Goal: Task Accomplishment & Management: Use online tool/utility

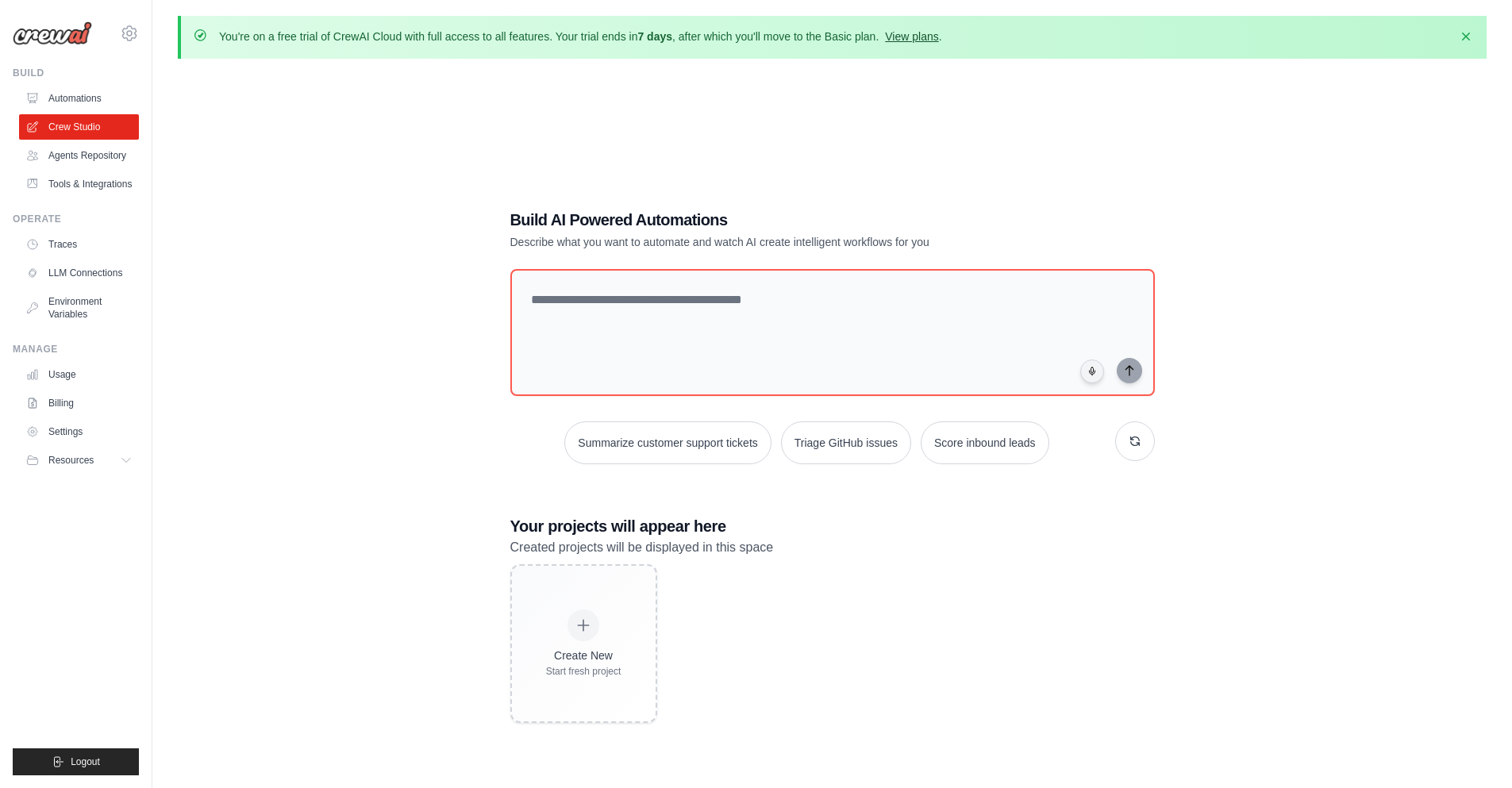
click at [925, 37] on link "View plans" at bounding box center [911, 37] width 53 height 13
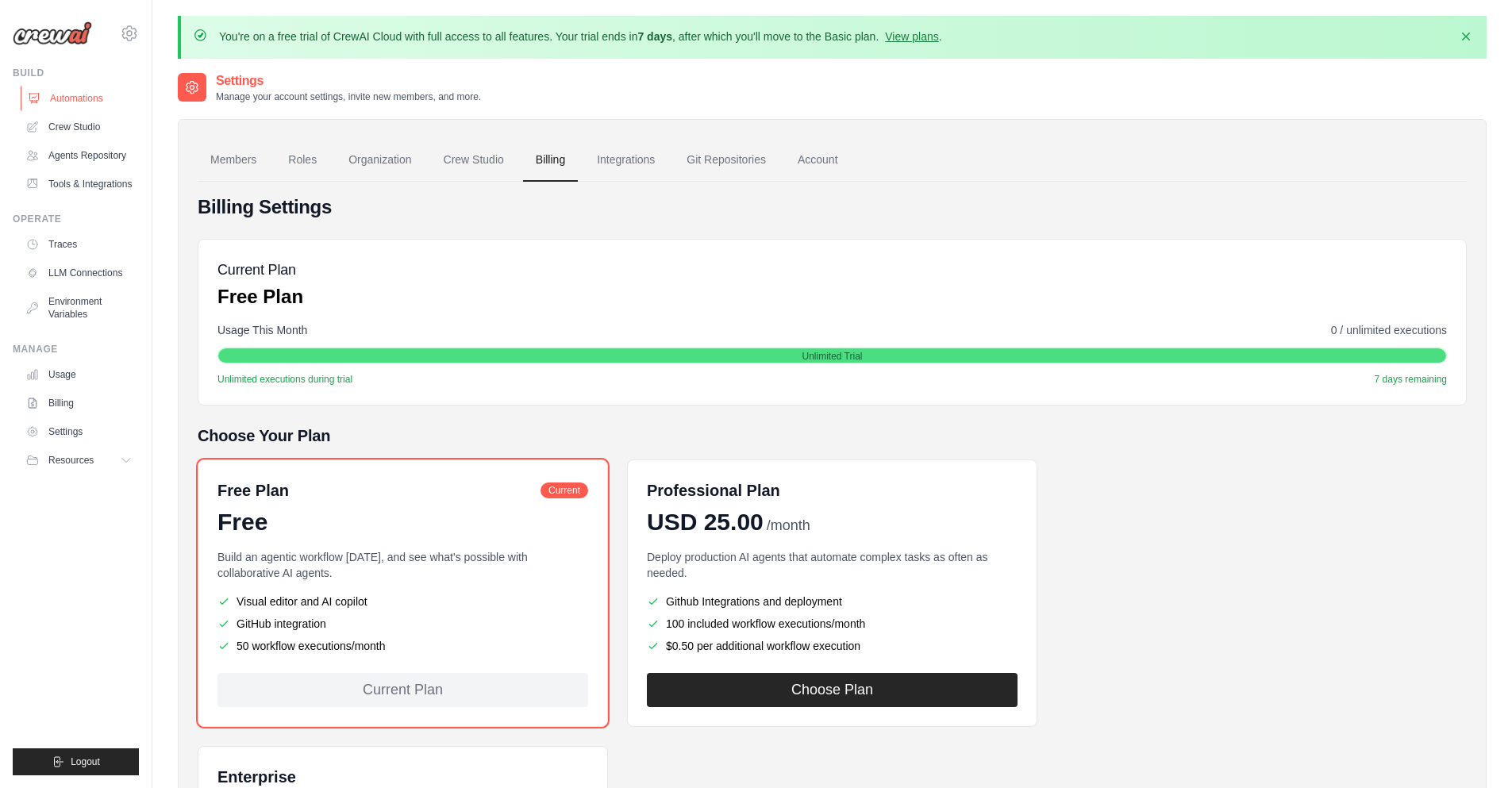
click at [98, 97] on link "Automations" at bounding box center [81, 98] width 120 height 25
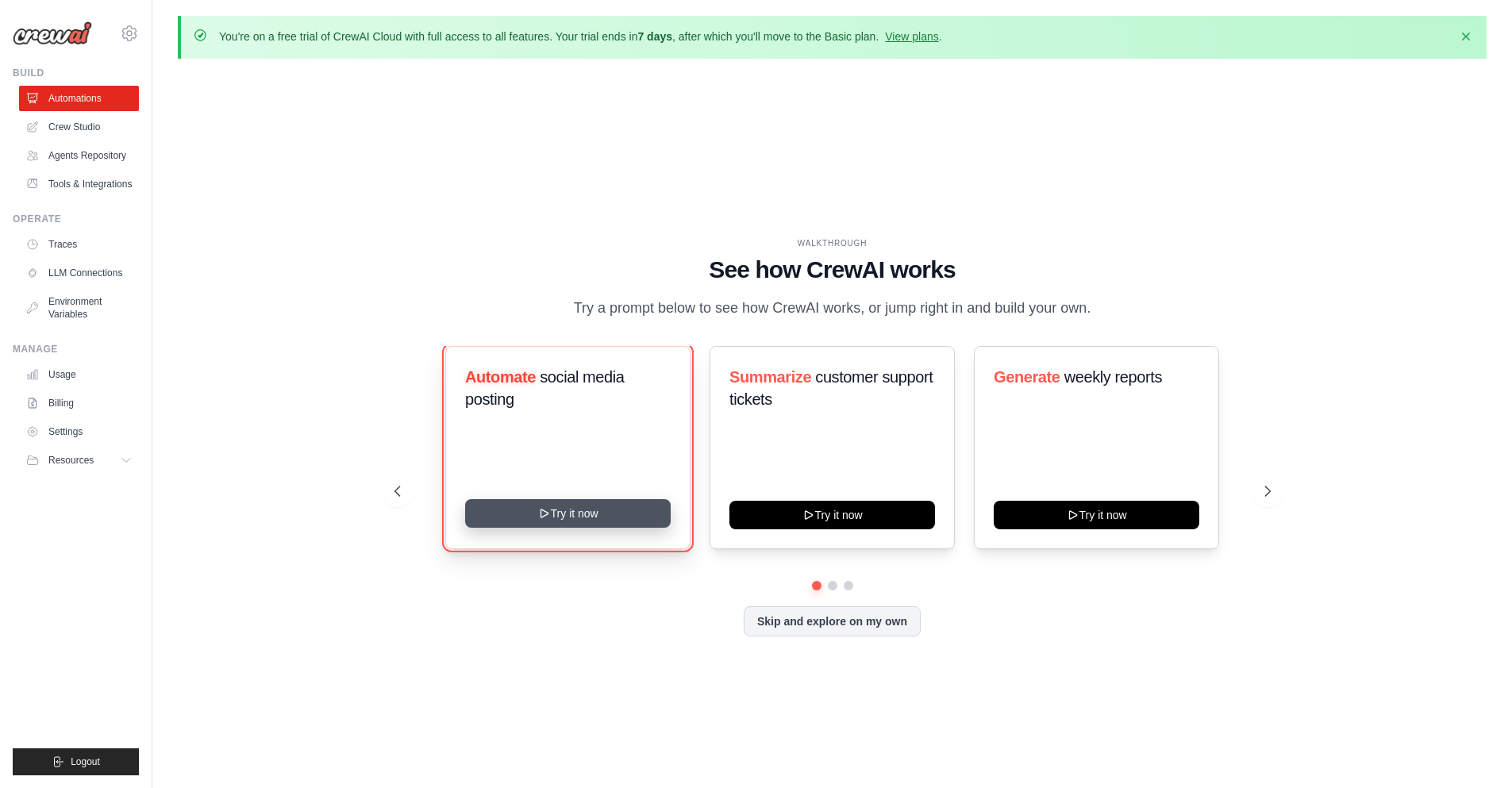
click at [569, 519] on button "Try it now" at bounding box center [568, 513] width 205 height 29
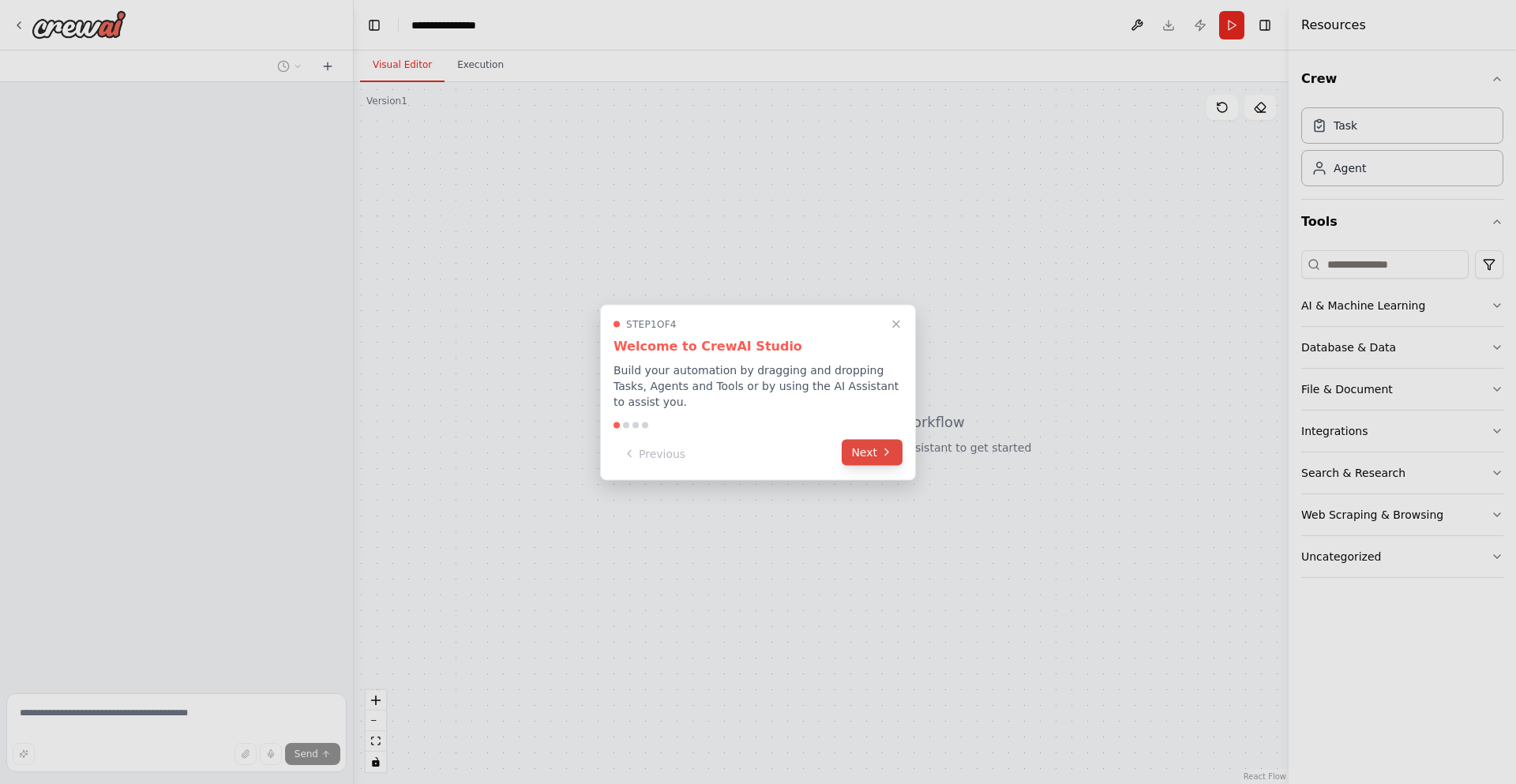
click at [868, 445] on button "Next" at bounding box center [872, 452] width 61 height 26
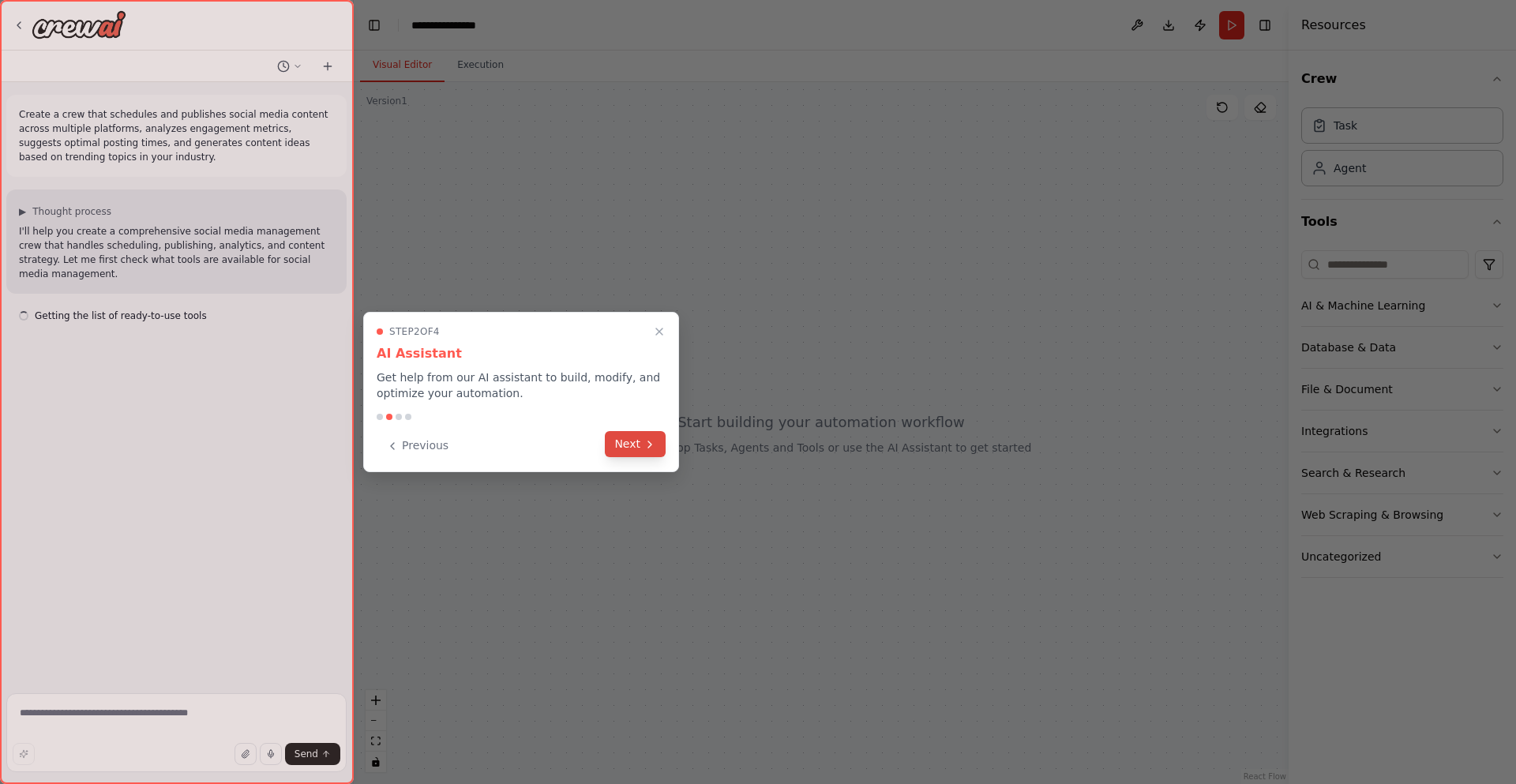
click at [628, 449] on button "Next" at bounding box center [635, 444] width 61 height 26
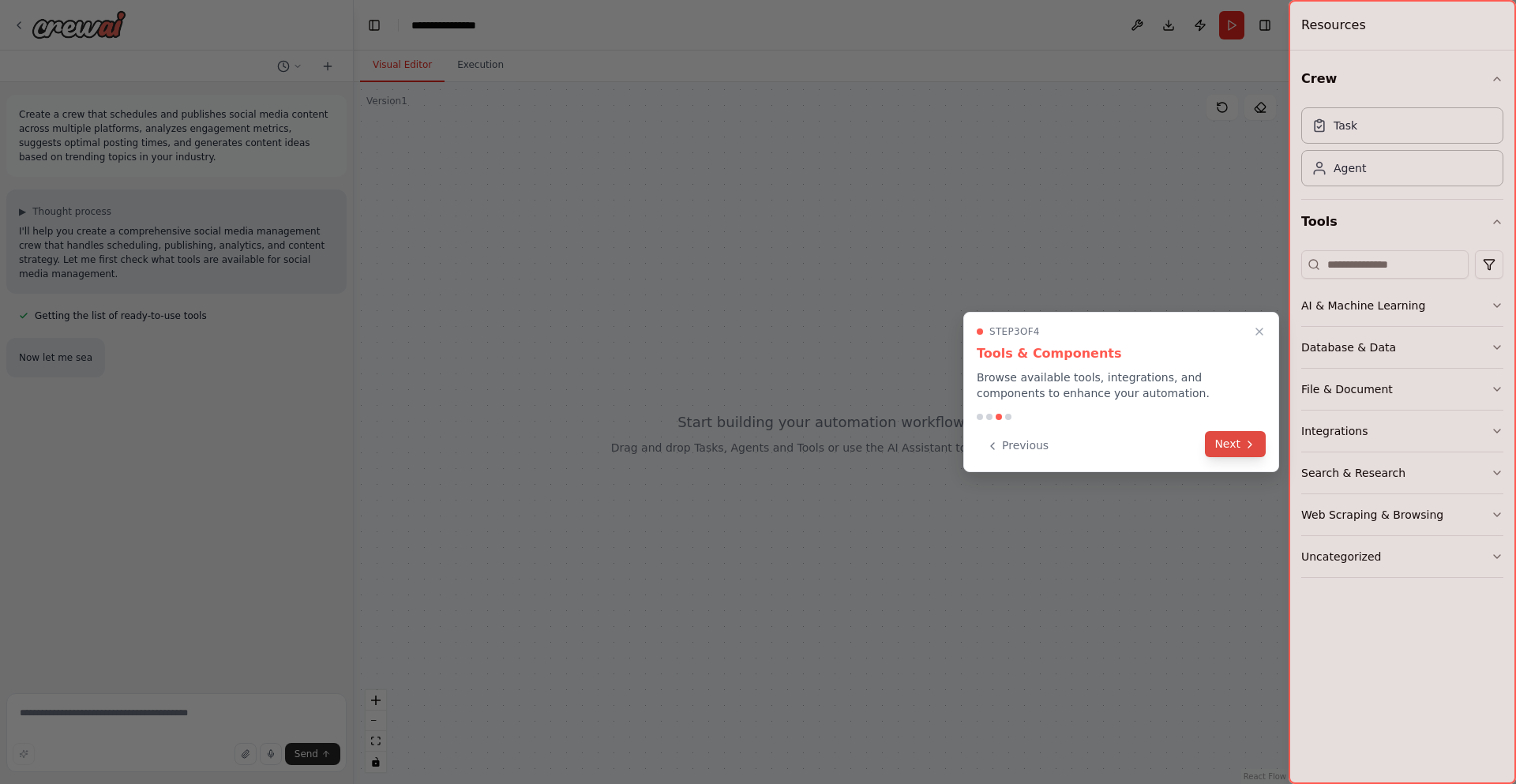
click at [1218, 444] on button "Next" at bounding box center [1235, 444] width 61 height 26
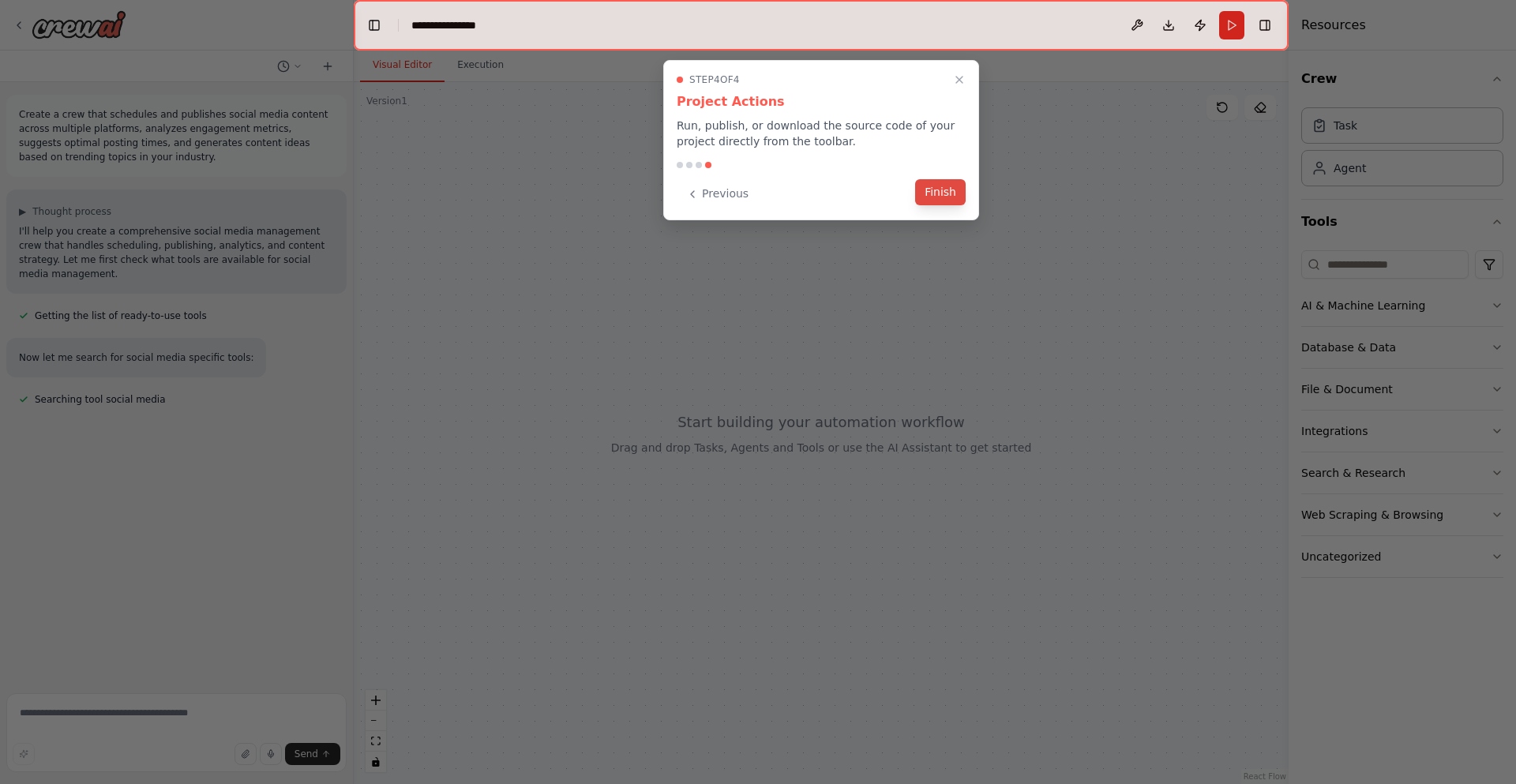
click at [944, 193] on button "Finish" at bounding box center [940, 192] width 50 height 26
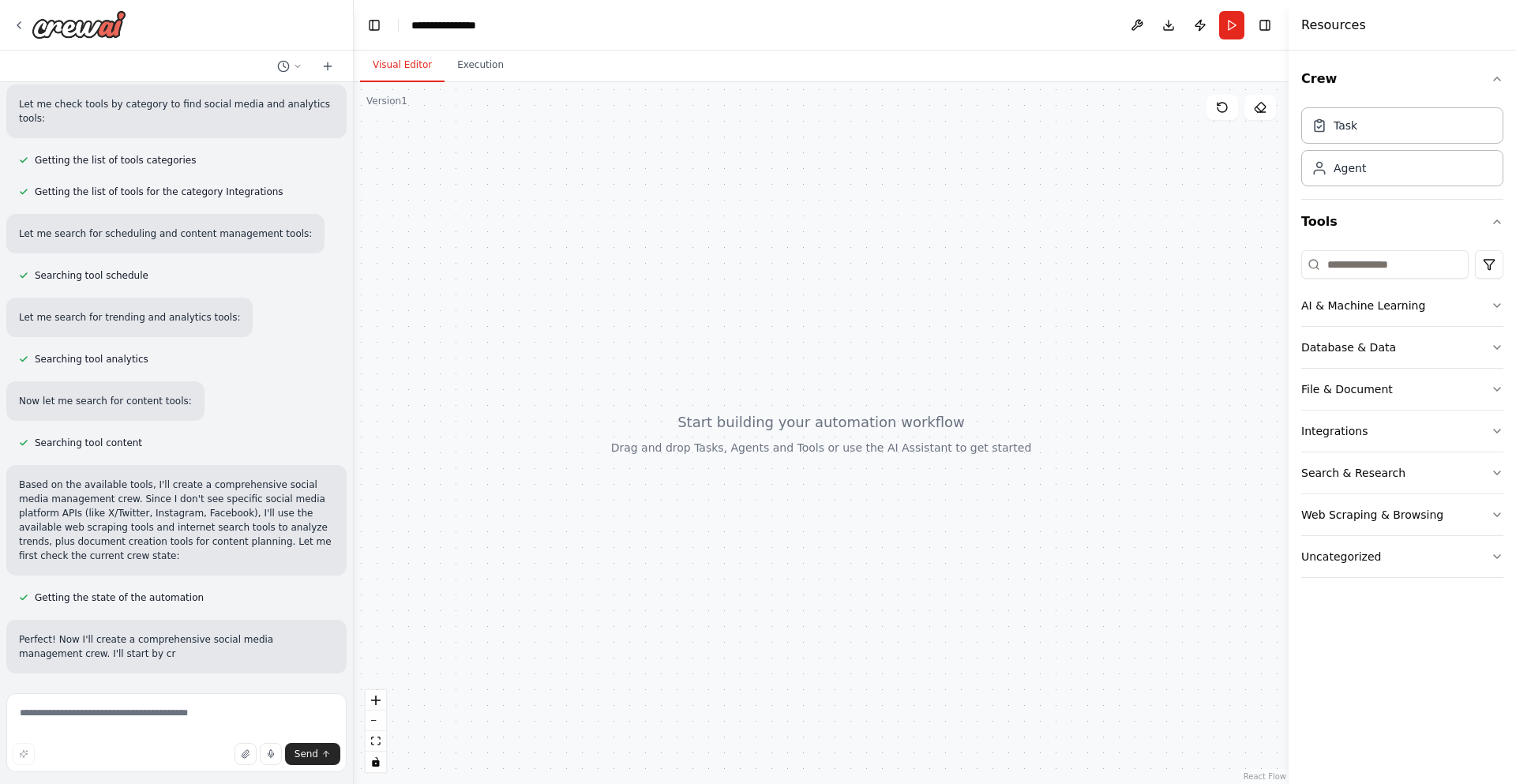
scroll to position [466, 0]
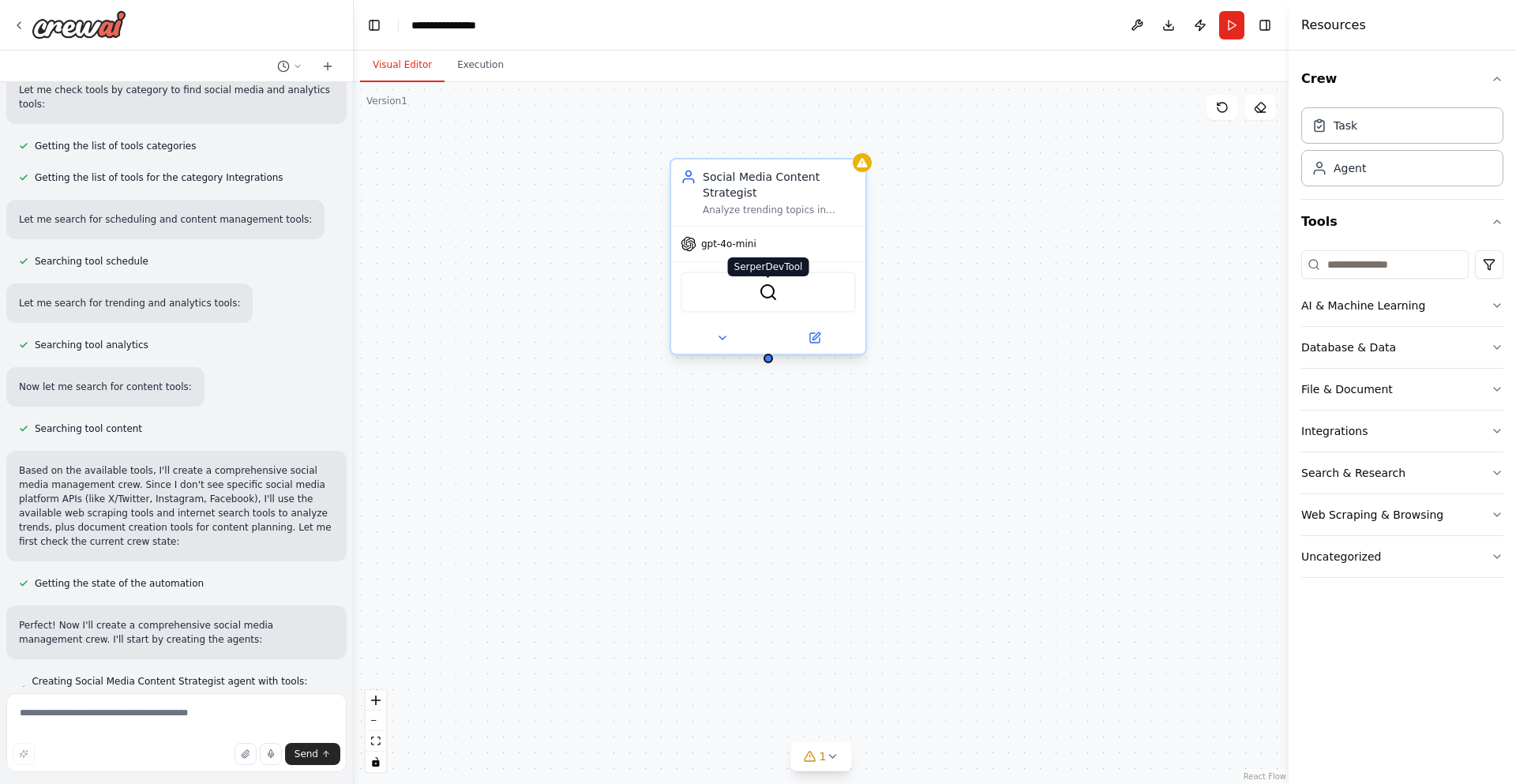
click at [764, 296] on img at bounding box center [769, 292] width 19 height 19
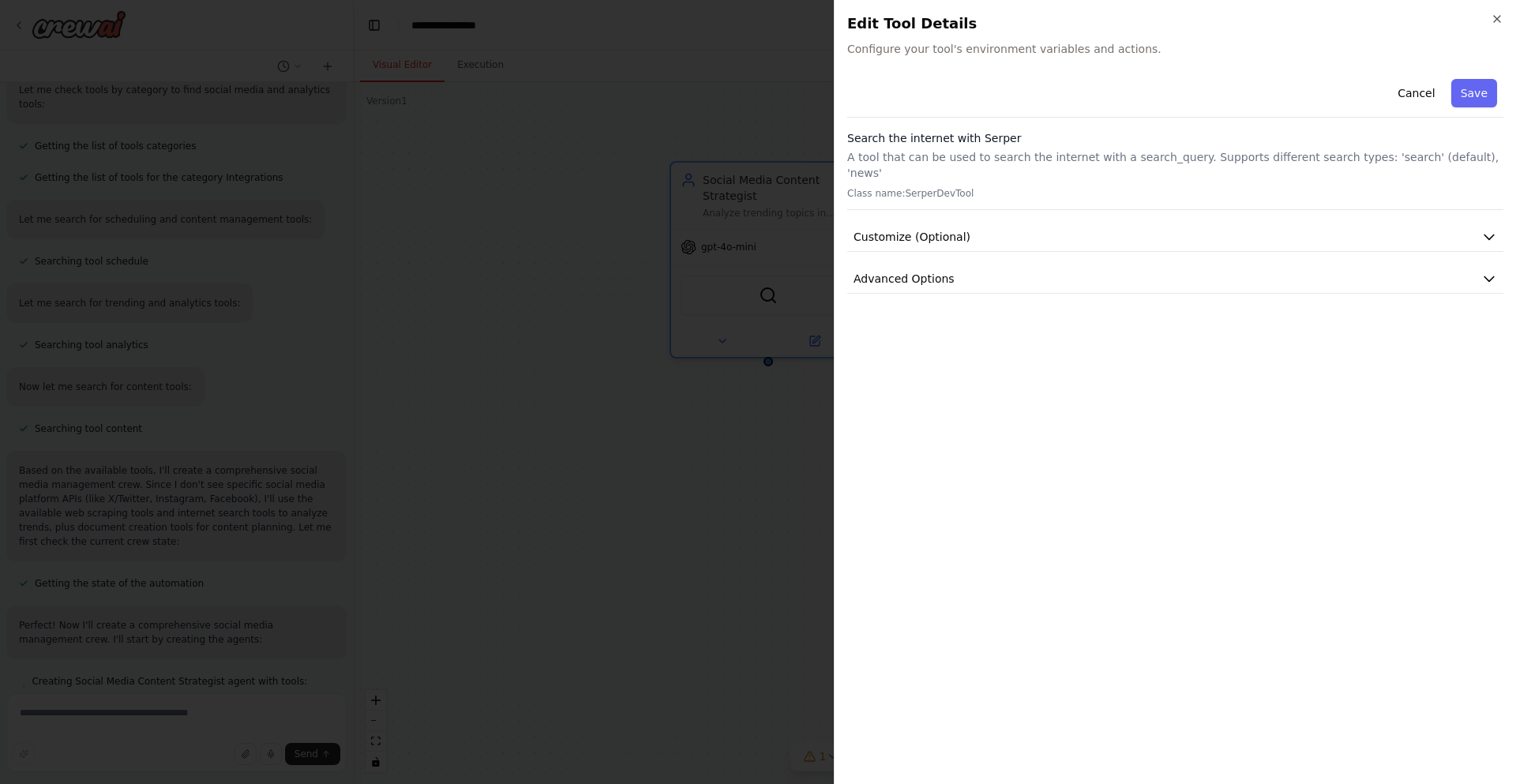
scroll to position [511, 0]
click at [1055, 222] on button "Customize (Optional)" at bounding box center [1176, 237] width 656 height 29
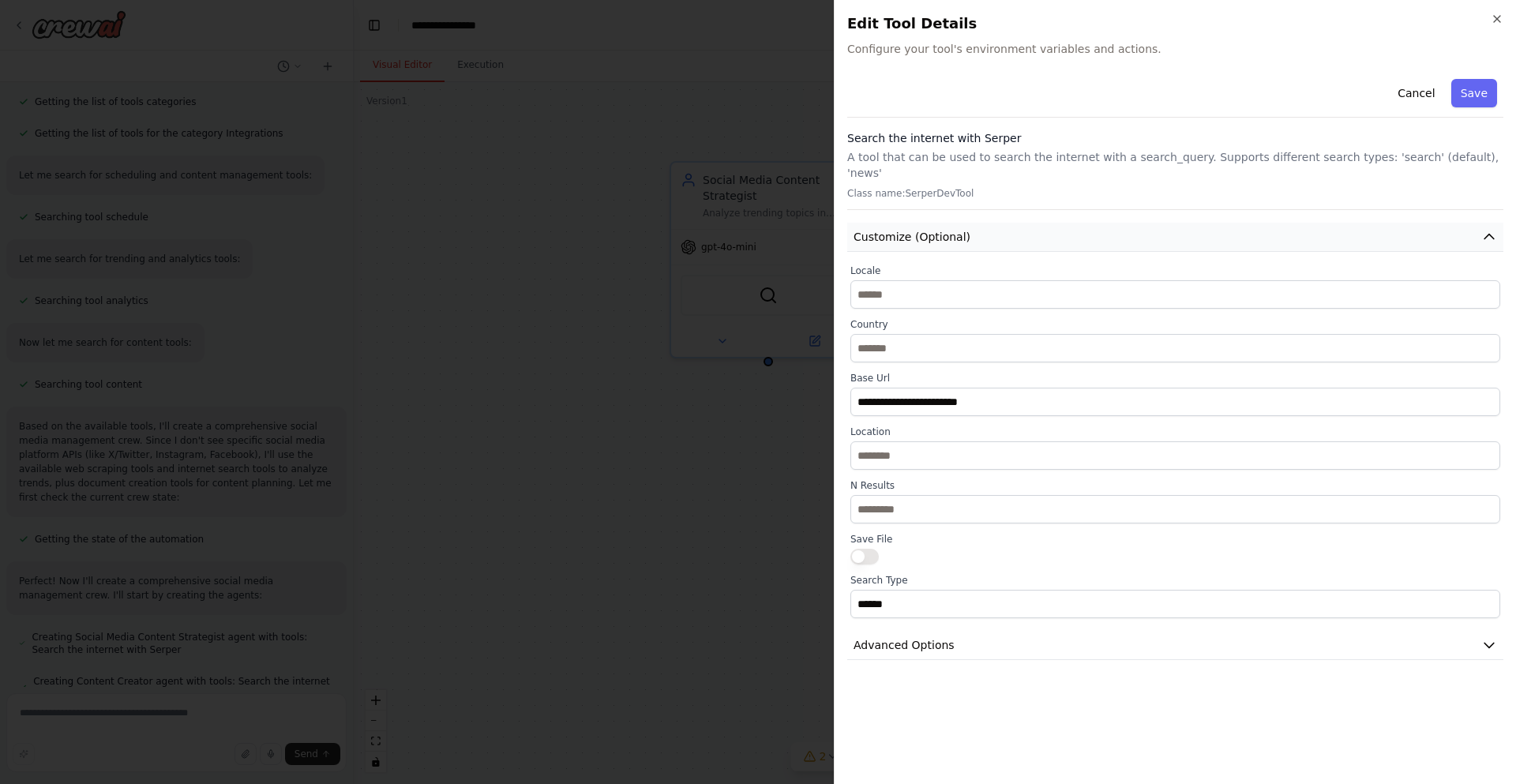
click at [1031, 222] on button "Customize (Optional)" at bounding box center [1176, 237] width 656 height 29
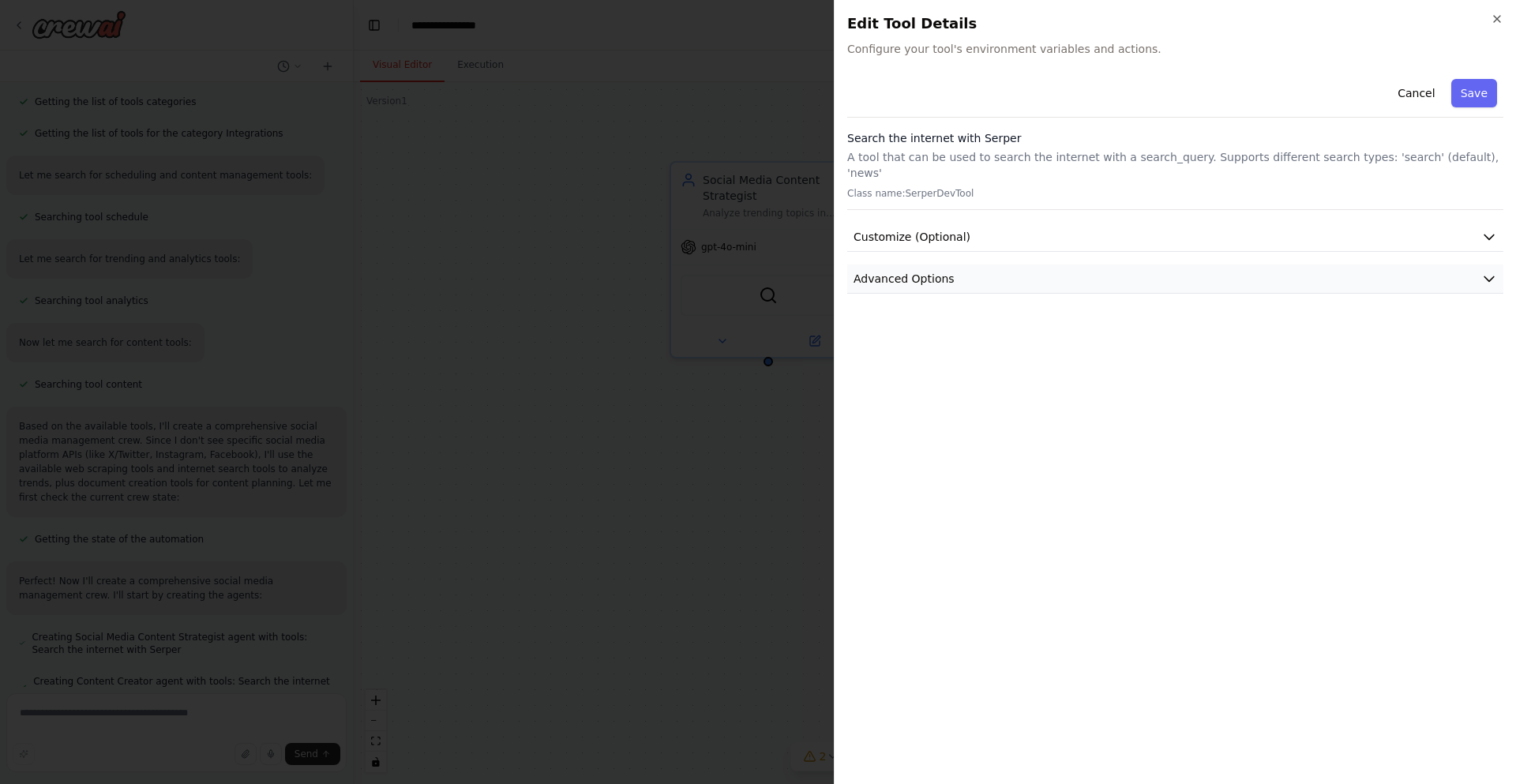
click at [1038, 266] on button "Advanced Options" at bounding box center [1176, 280] width 656 height 29
click at [1039, 266] on button "Advanced Options" at bounding box center [1176, 280] width 656 height 29
click at [1496, 17] on icon "button" at bounding box center [1497, 18] width 6 height 6
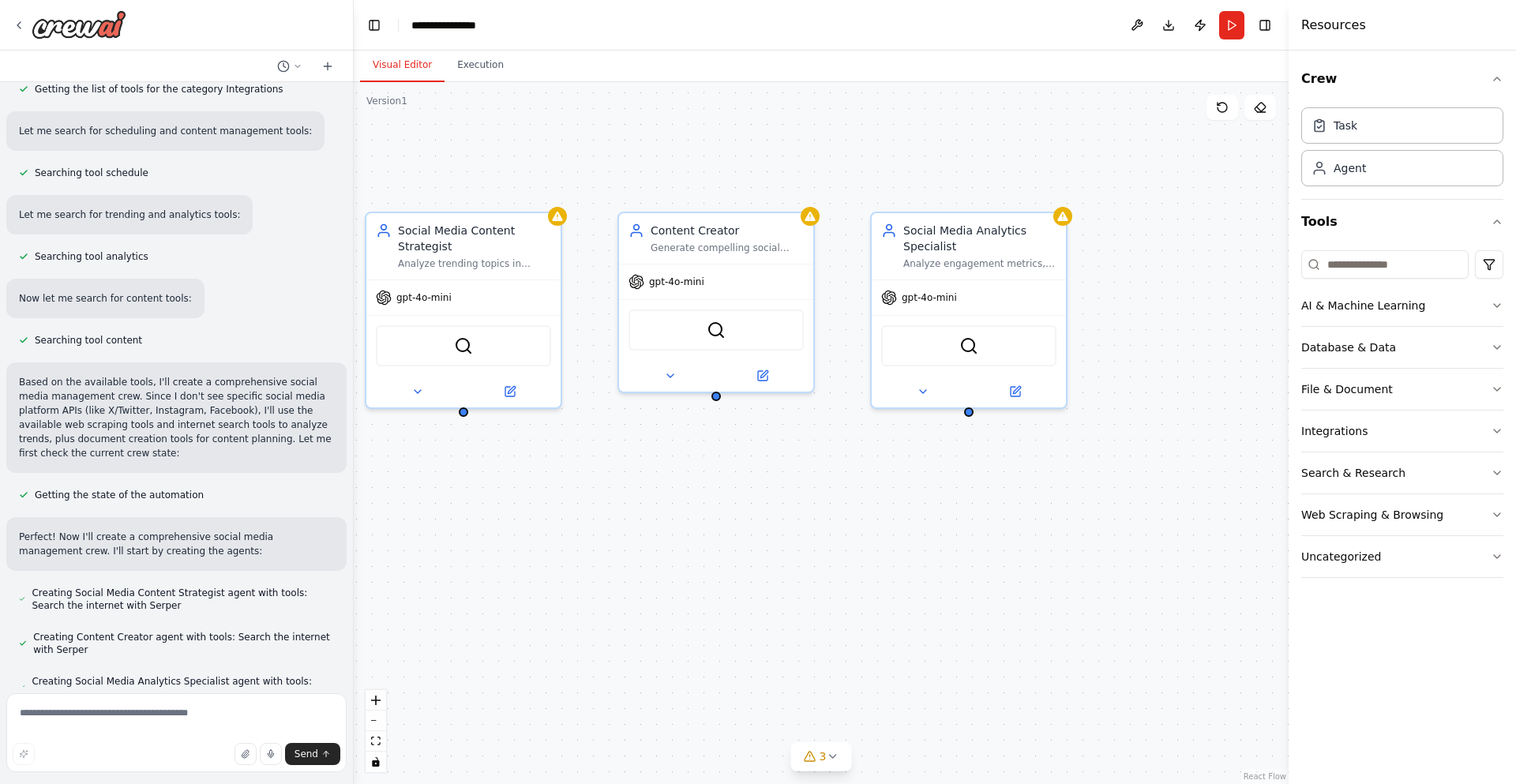
drag, startPoint x: 1147, startPoint y: 448, endPoint x: 847, endPoint y: 501, distance: 304.6
click at [847, 501] on div "Social Media Content Strategist Analyze trending topics in {industry} and devel…" at bounding box center [822, 433] width 935 height 702
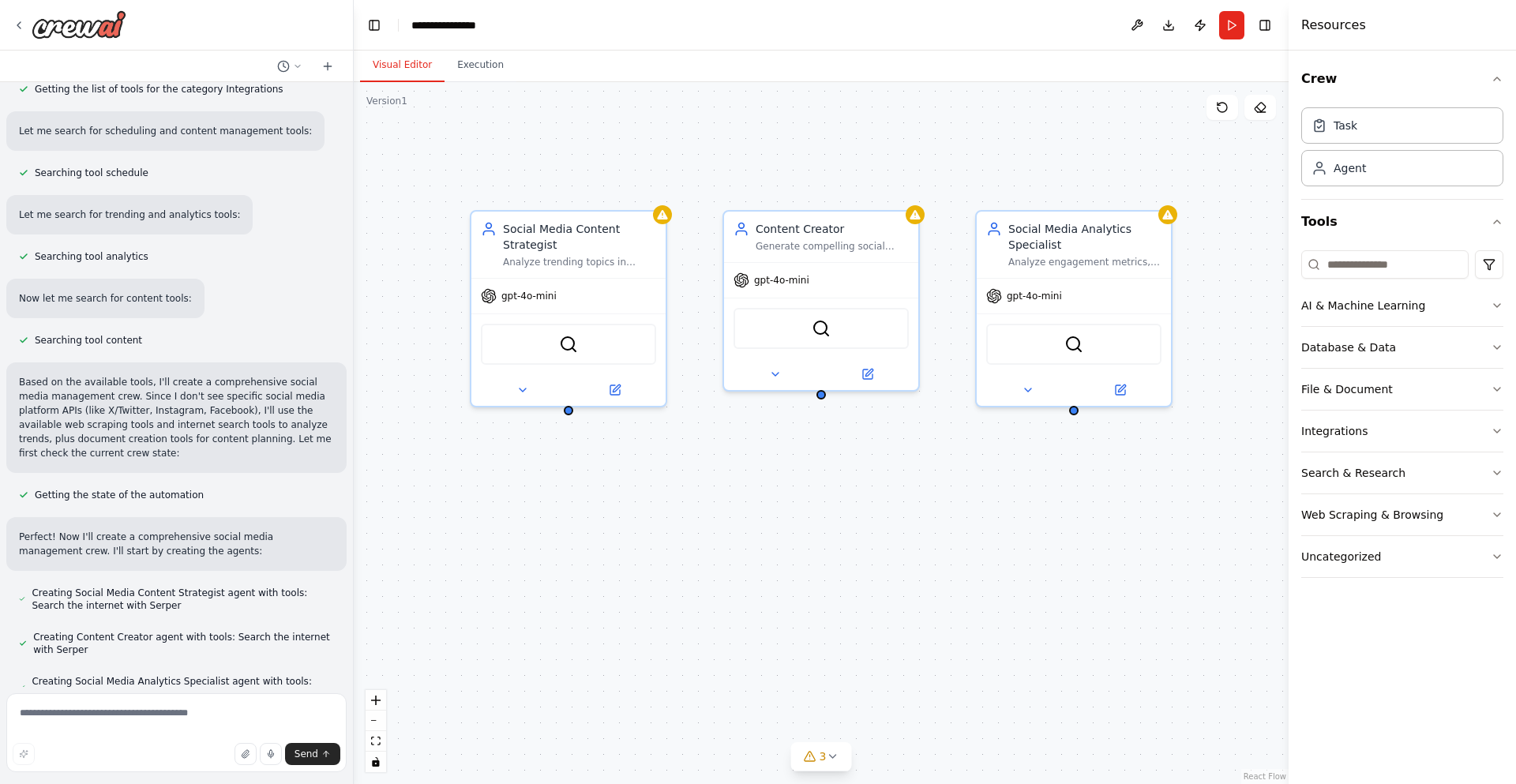
drag, startPoint x: 902, startPoint y: 505, endPoint x: 1007, endPoint y: 504, distance: 105.0
click at [1007, 504] on div "Social Media Content Strategist Analyze trending topics in {industry} and devel…" at bounding box center [822, 433] width 935 height 702
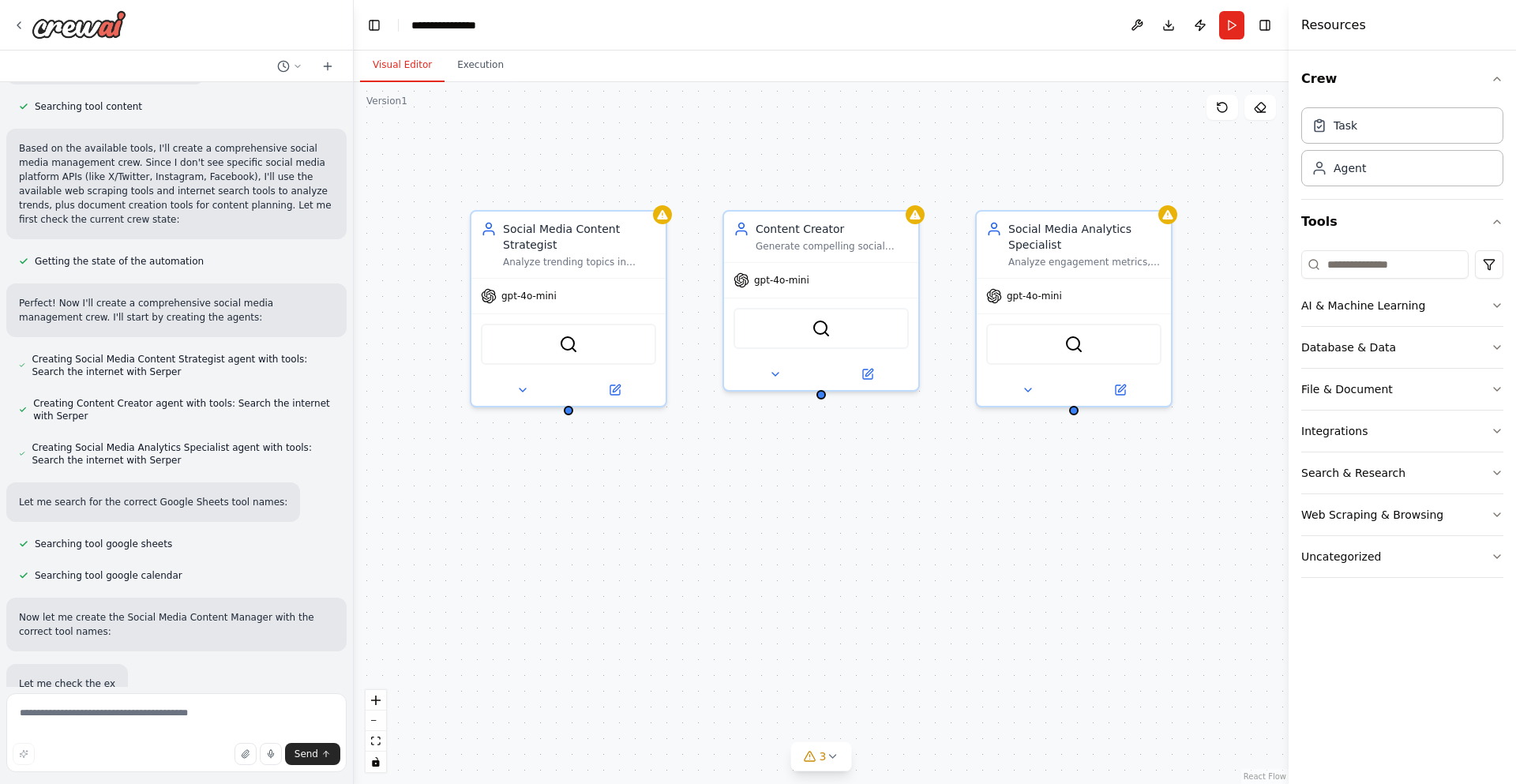
scroll to position [832, 0]
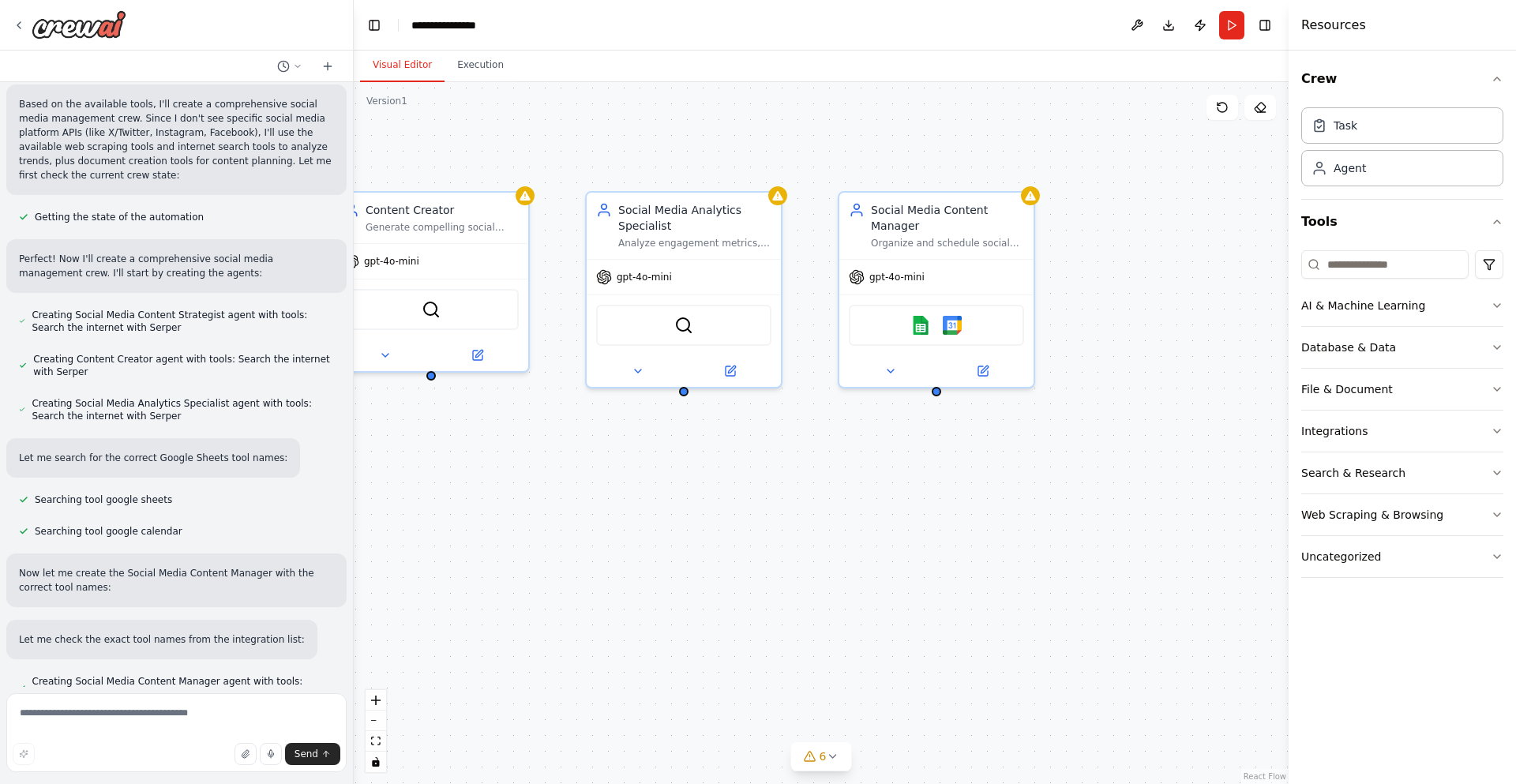
drag, startPoint x: 1106, startPoint y: 517, endPoint x: 716, endPoint y: 499, distance: 390.4
click at [716, 499] on div "Social Media Content Strategist Analyze trending topics in {industry} and devel…" at bounding box center [822, 433] width 935 height 702
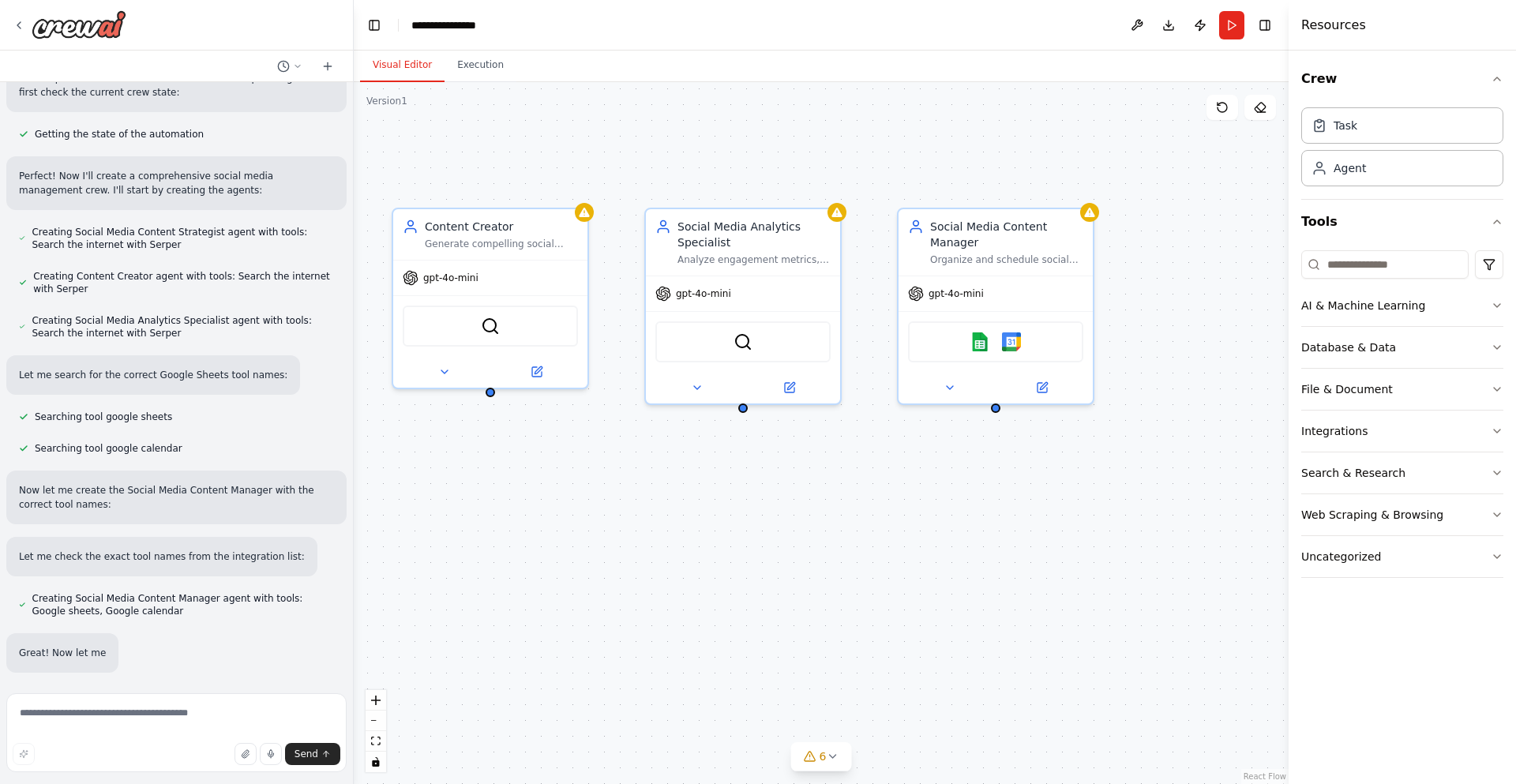
scroll to position [916, 0]
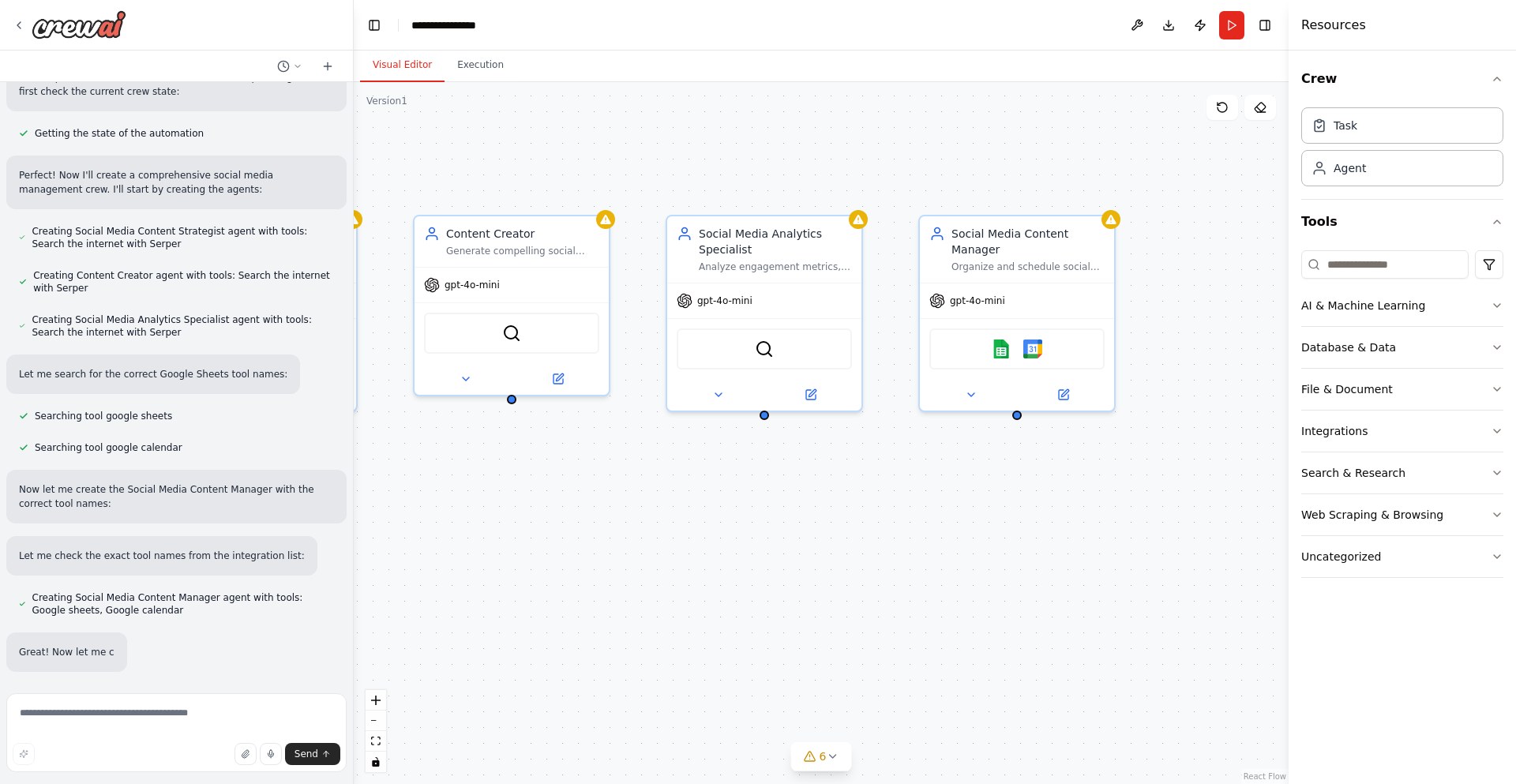
drag, startPoint x: 707, startPoint y: 511, endPoint x: 788, endPoint y: 535, distance: 84.5
click at [788, 535] on div "Social Media Content Strategist Analyze trending topics in {industry} and devel…" at bounding box center [822, 433] width 935 height 702
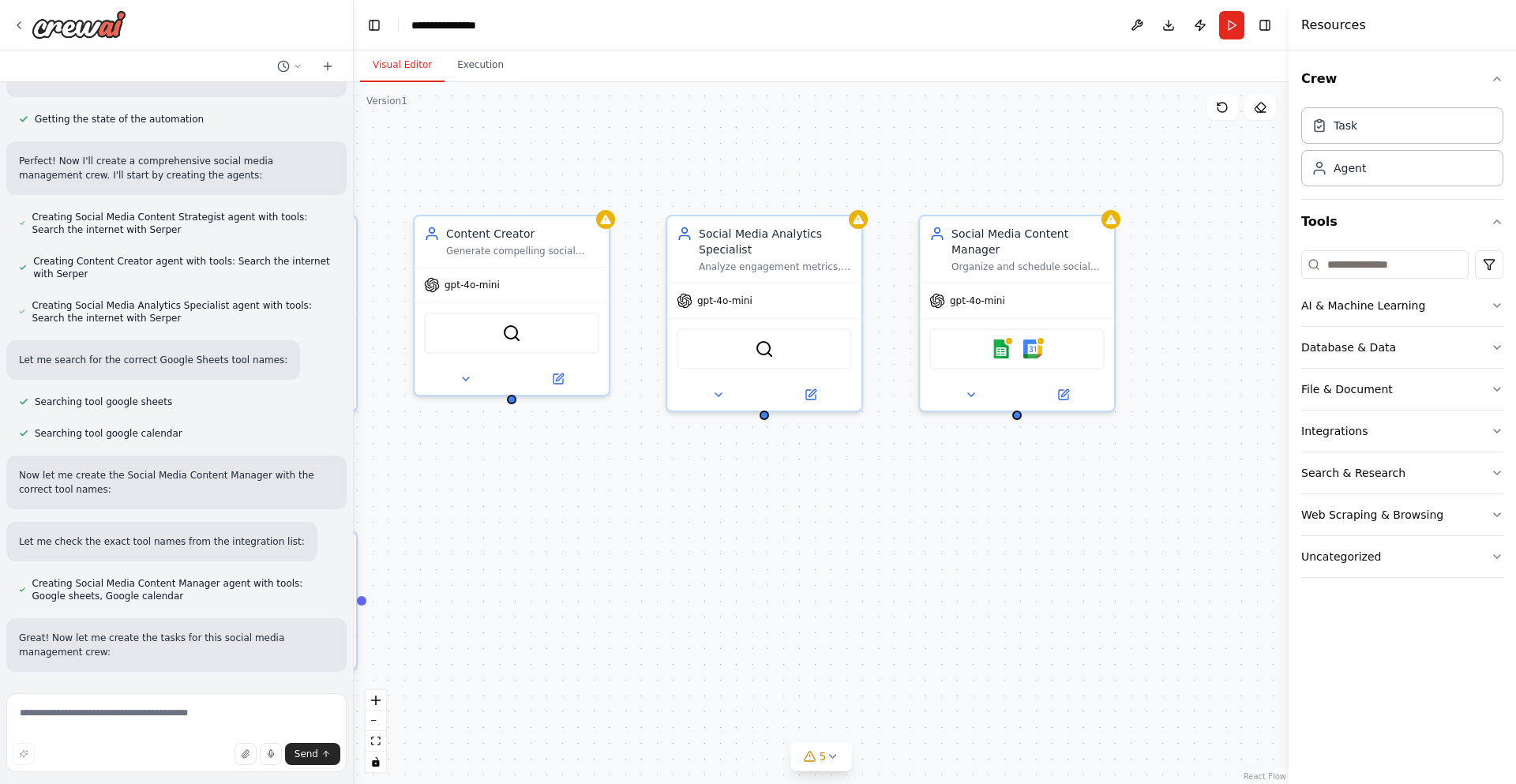
scroll to position [962, 0]
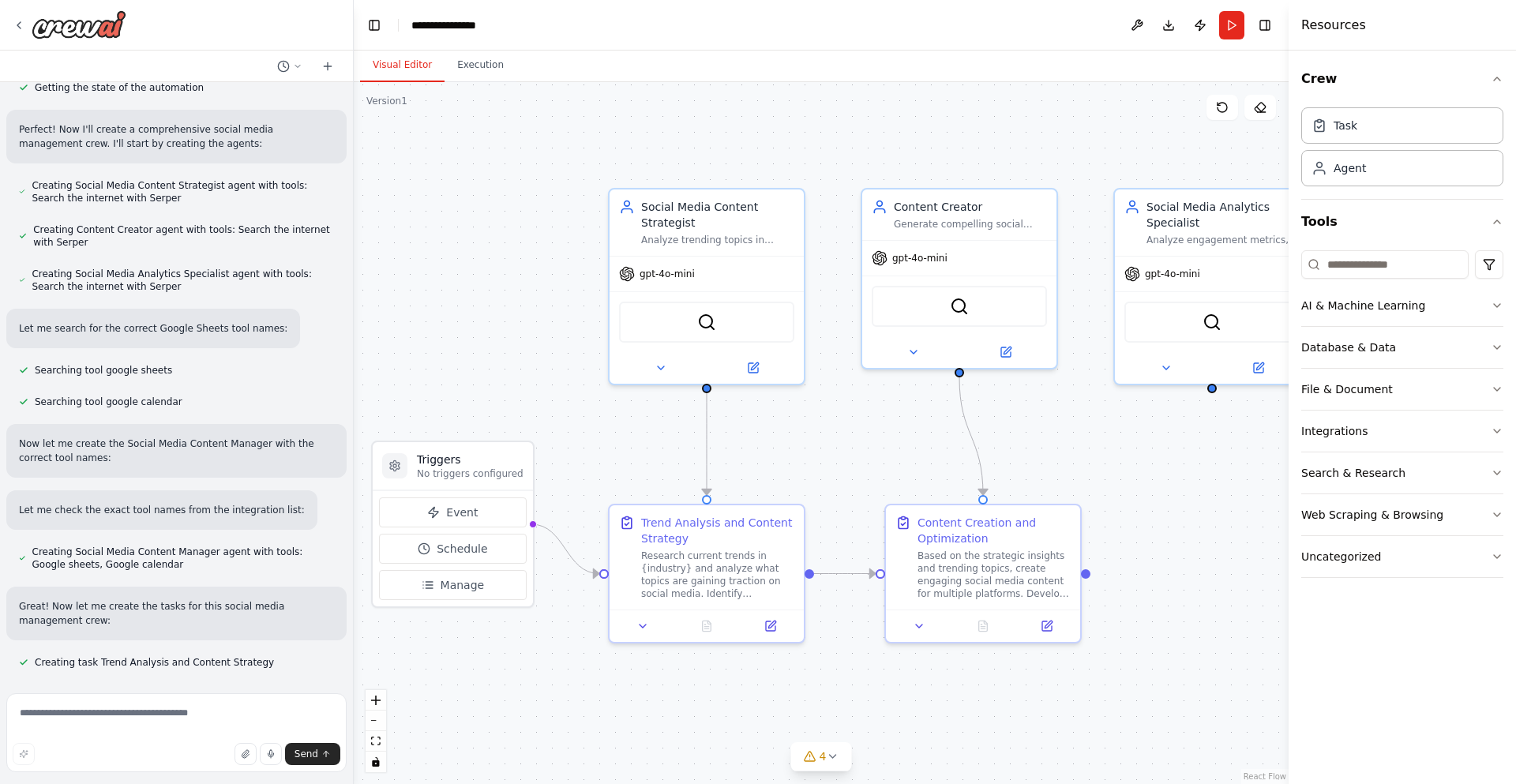
drag, startPoint x: 649, startPoint y: 719, endPoint x: 1097, endPoint y: 692, distance: 448.8
click at [1097, 692] on div ".deletable-edge-delete-btn { width: 20px; height: 20px; border: 0px solid #ffff…" at bounding box center [822, 433] width 935 height 702
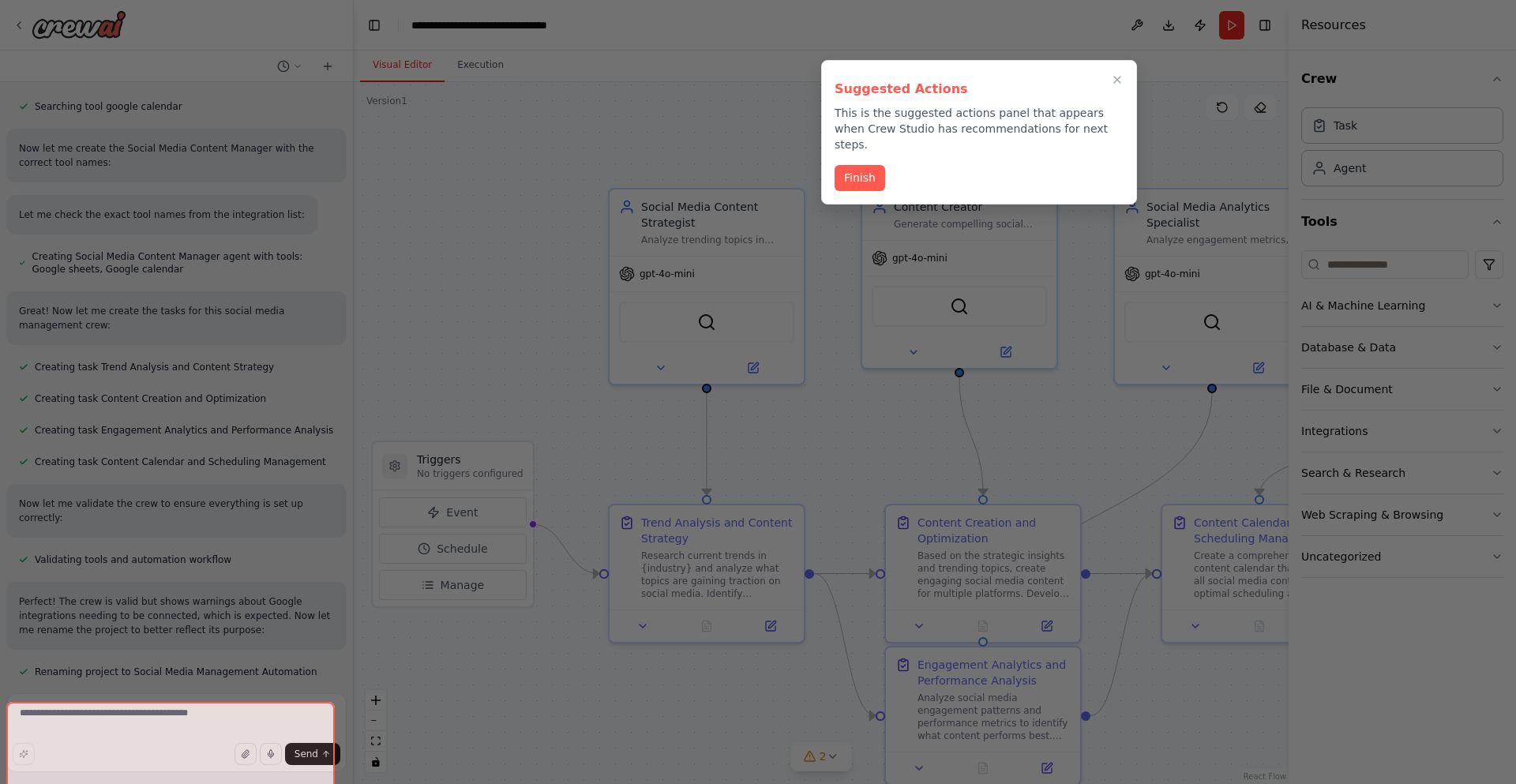
scroll to position [1259, 0]
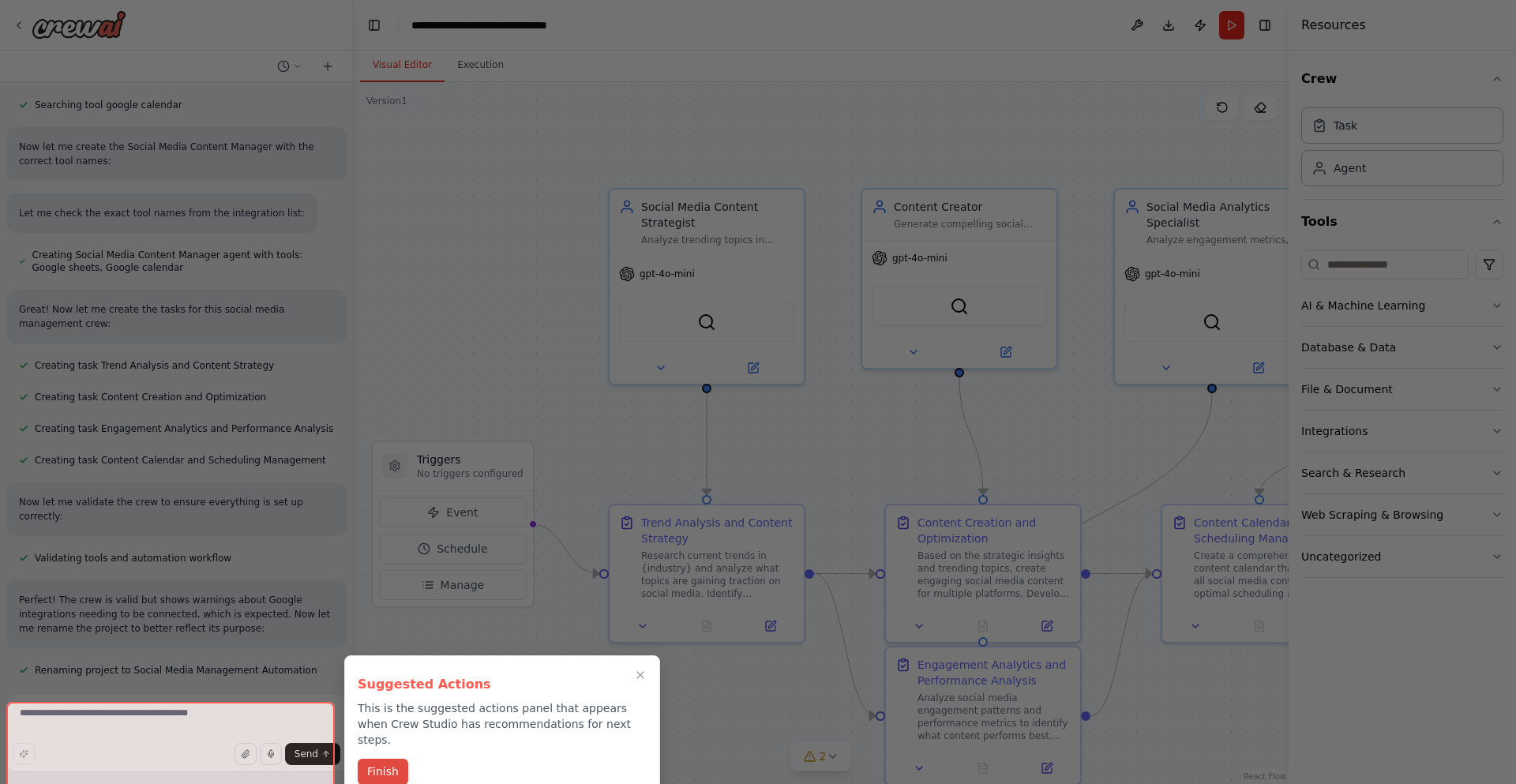
click at [384, 760] on button "Finish" at bounding box center [383, 772] width 50 height 26
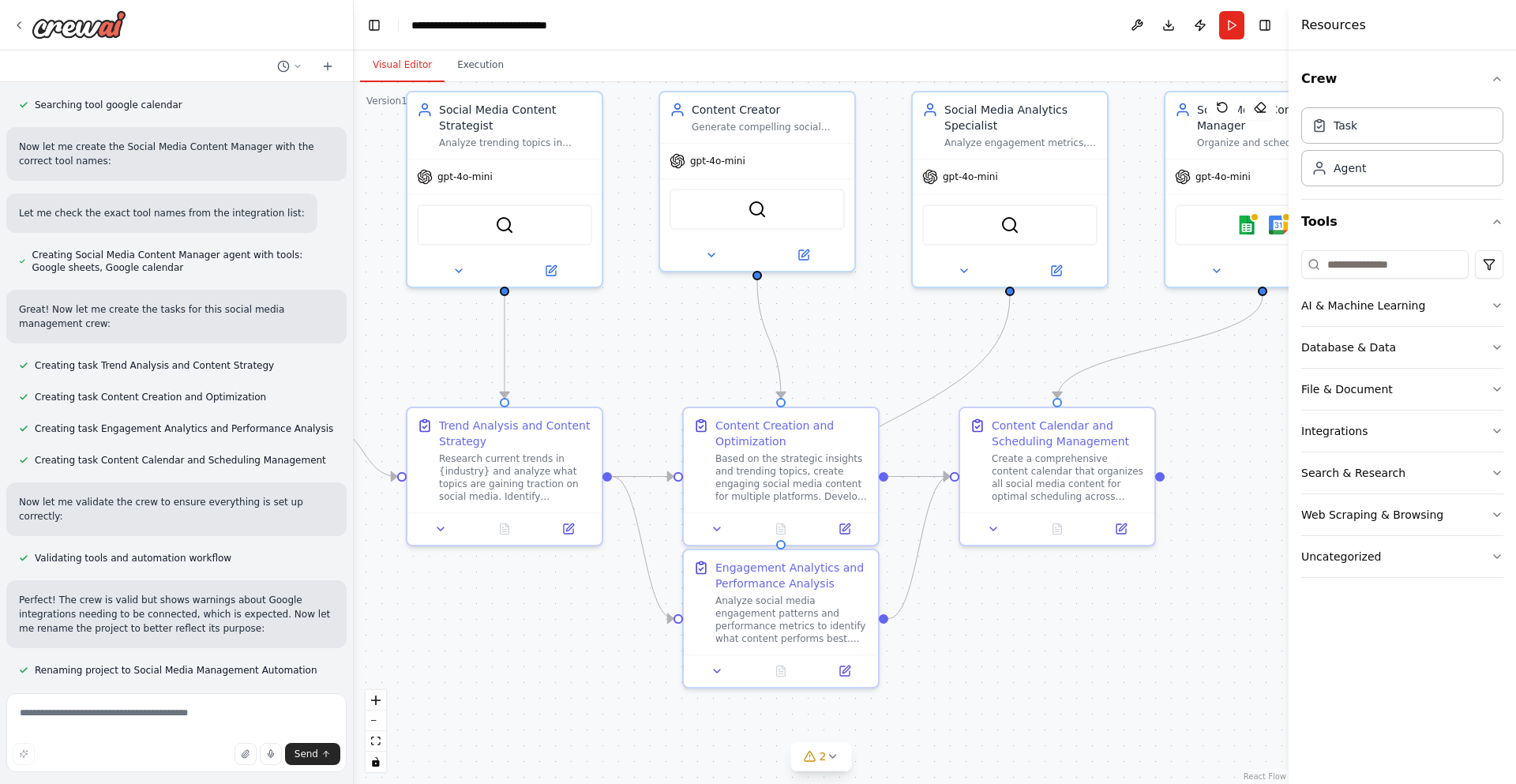
drag, startPoint x: 607, startPoint y: 710, endPoint x: 568, endPoint y: 633, distance: 86.3
click at [568, 633] on div ".deletable-edge-delete-btn { width: 20px; height: 20px; border: 0px solid #ffff…" at bounding box center [822, 433] width 935 height 702
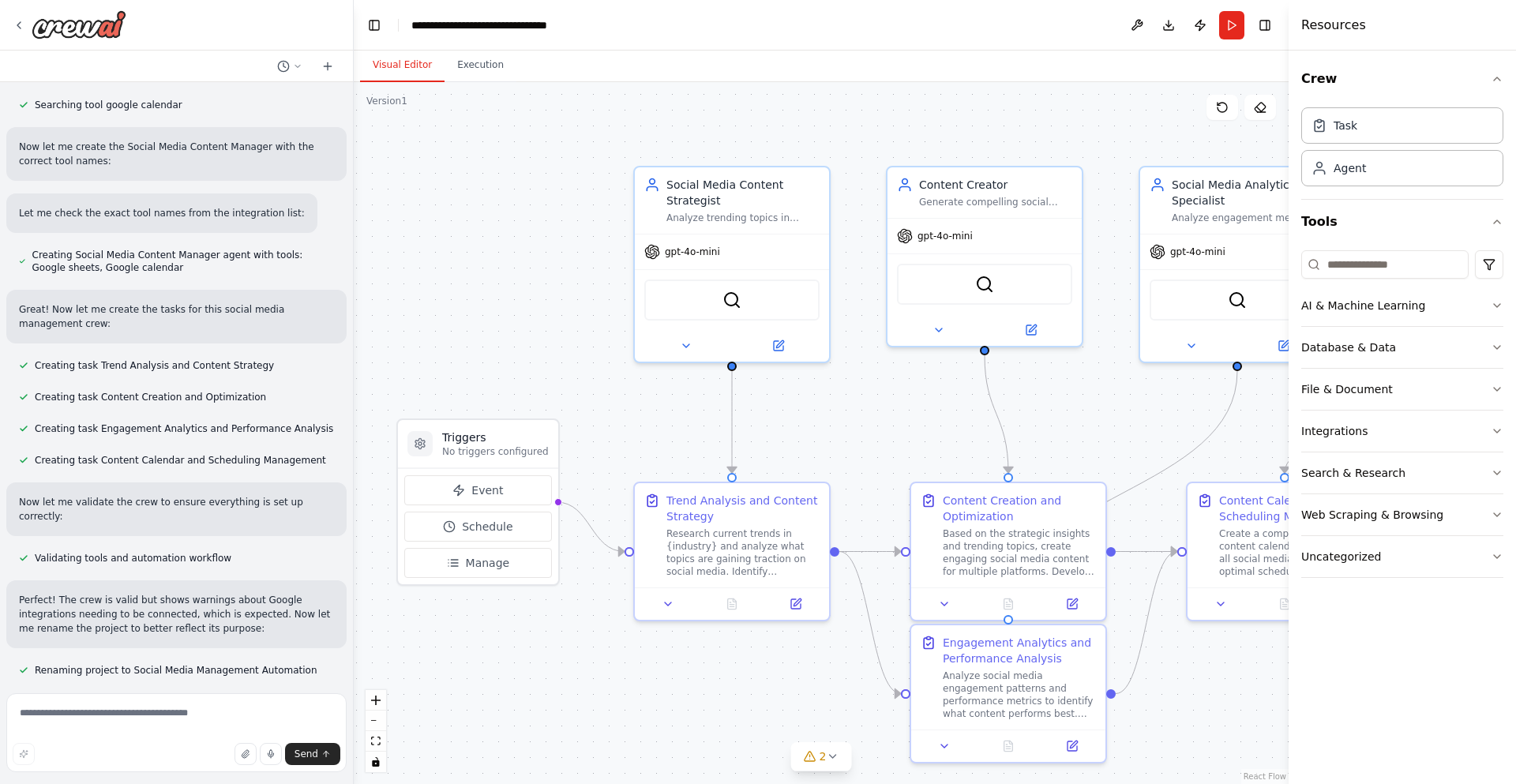
drag, startPoint x: 567, startPoint y: 646, endPoint x: 795, endPoint y: 722, distance: 240.3
click at [795, 722] on div ".deletable-edge-delete-btn { width: 20px; height: 20px; border: 0px solid #ffff…" at bounding box center [822, 433] width 935 height 702
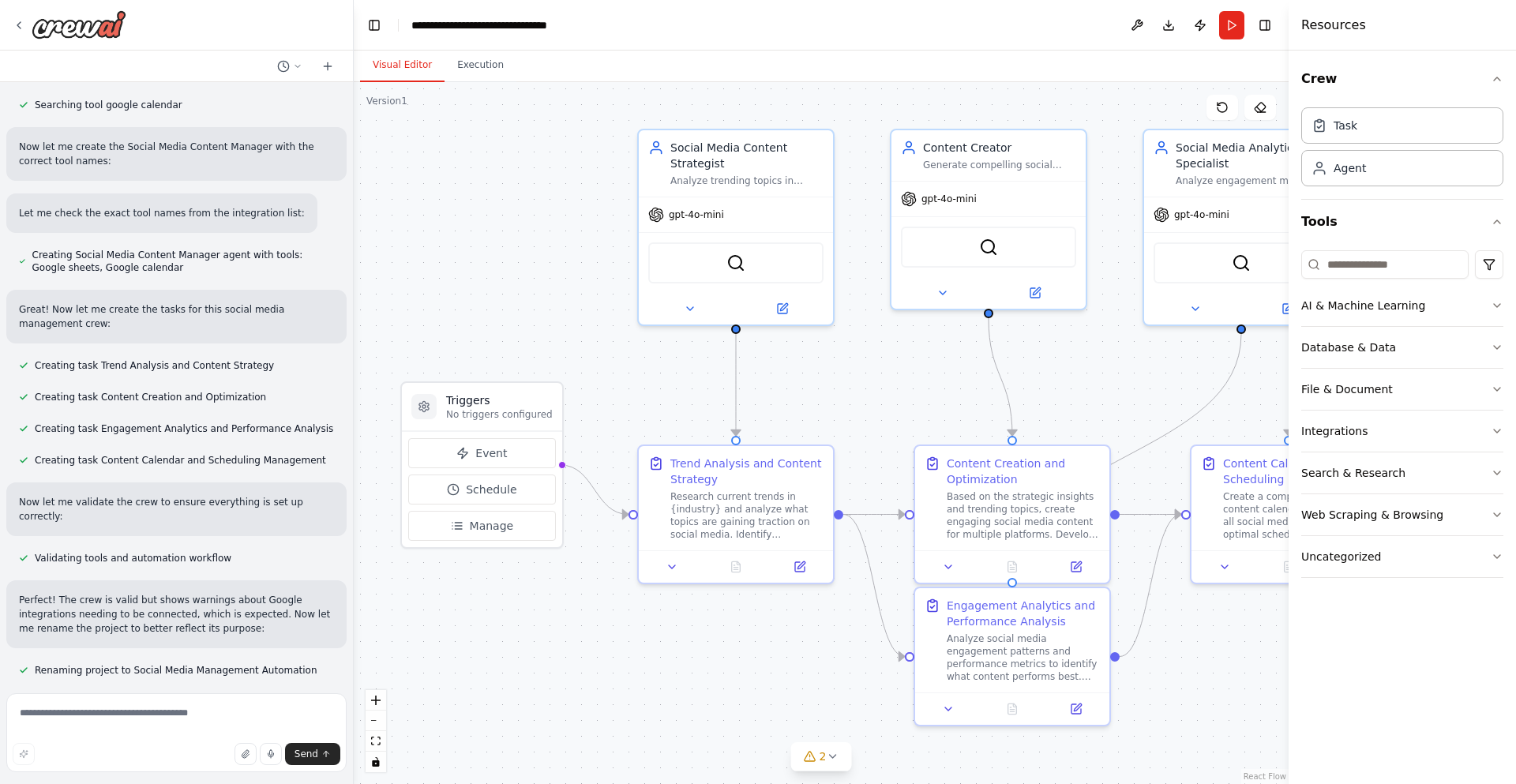
drag, startPoint x: 781, startPoint y: 689, endPoint x: 785, endPoint y: 652, distance: 37.2
click at [785, 652] on div ".deletable-edge-delete-btn { width: 20px; height: 20px; border: 0px solid #ffff…" at bounding box center [822, 433] width 935 height 702
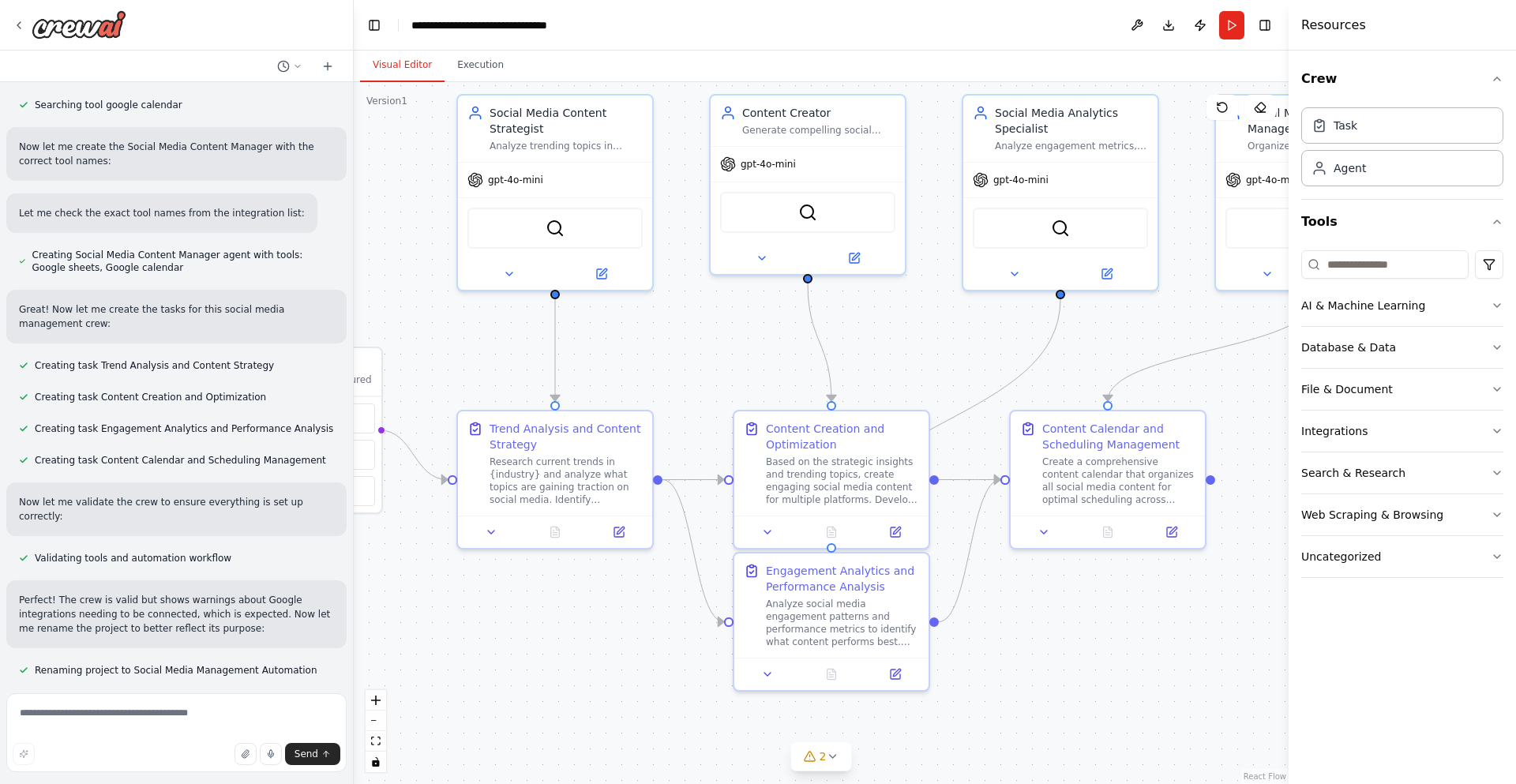
drag, startPoint x: 832, startPoint y: 688, endPoint x: 651, endPoint y: 652, distance: 184.5
click at [651, 652] on div ".deletable-edge-delete-btn { width: 20px; height: 20px; border: 0px solid #ffff…" at bounding box center [822, 433] width 935 height 702
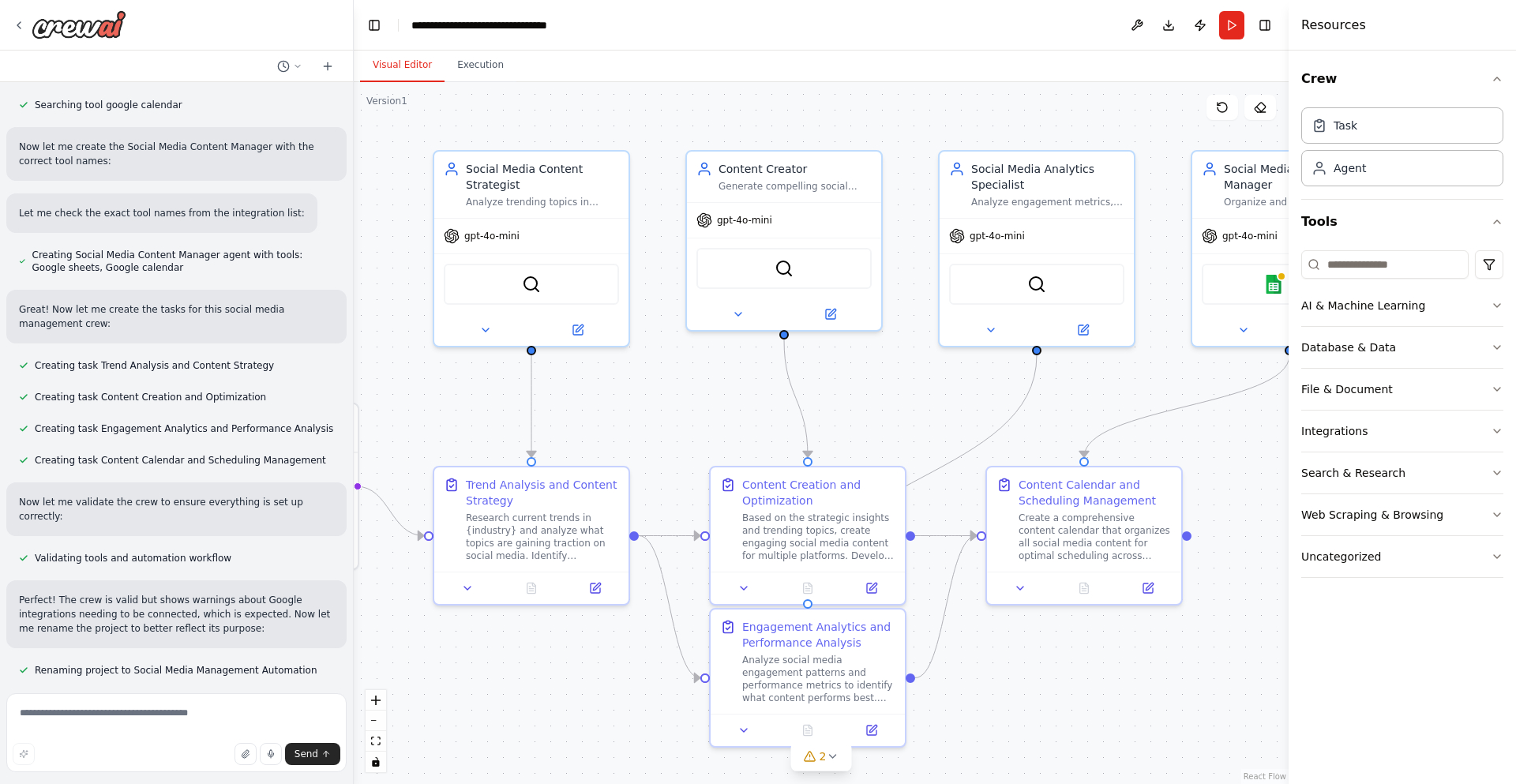
drag, startPoint x: 1145, startPoint y: 624, endPoint x: 1121, endPoint y: 679, distance: 60.0
click at [1121, 679] on div ".deletable-edge-delete-btn { width: 20px; height: 20px; border: 0px solid #ffff…" at bounding box center [822, 433] width 935 height 702
click at [485, 63] on button "Execution" at bounding box center [481, 66] width 72 height 33
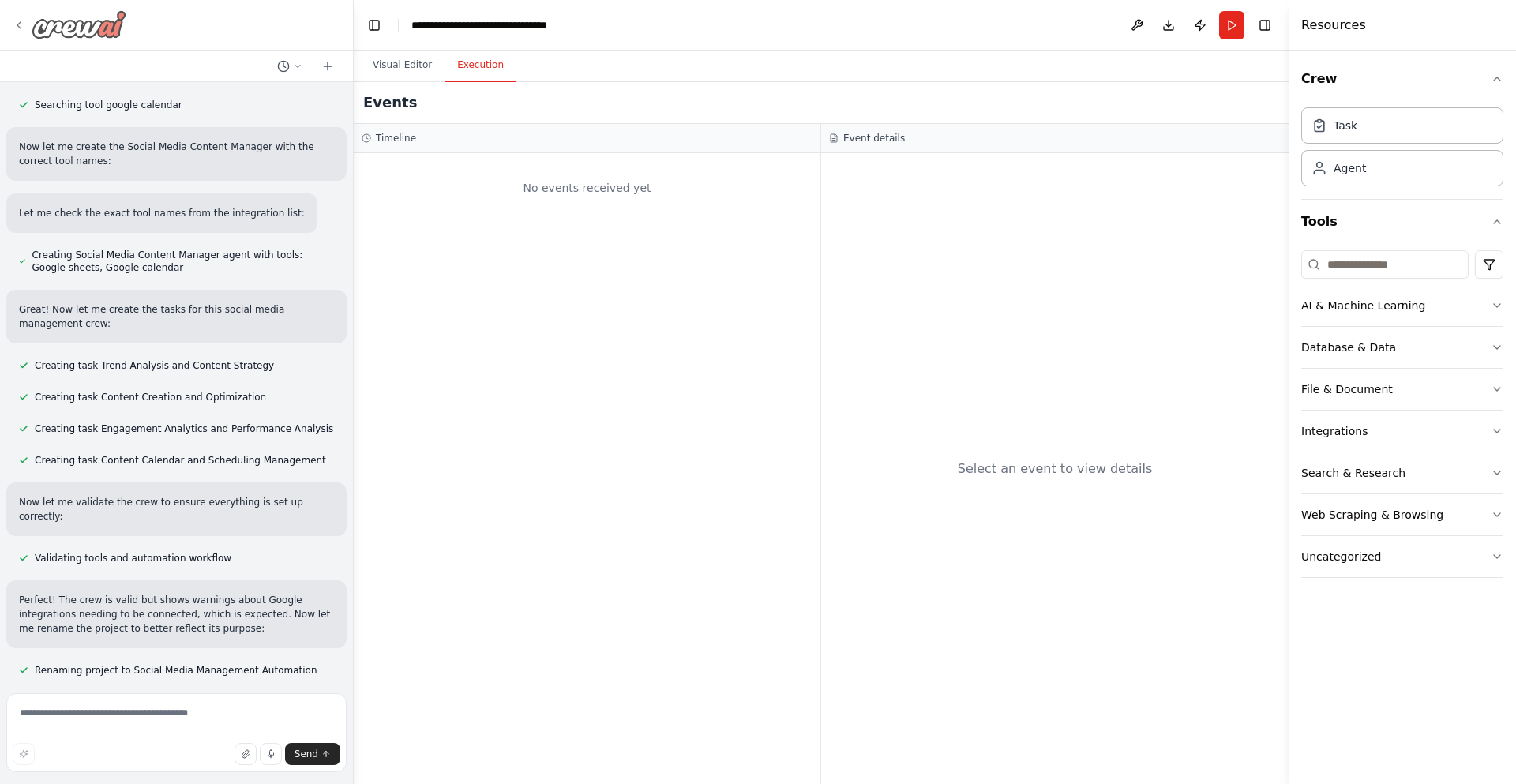
click at [21, 21] on icon at bounding box center [19, 25] width 13 height 13
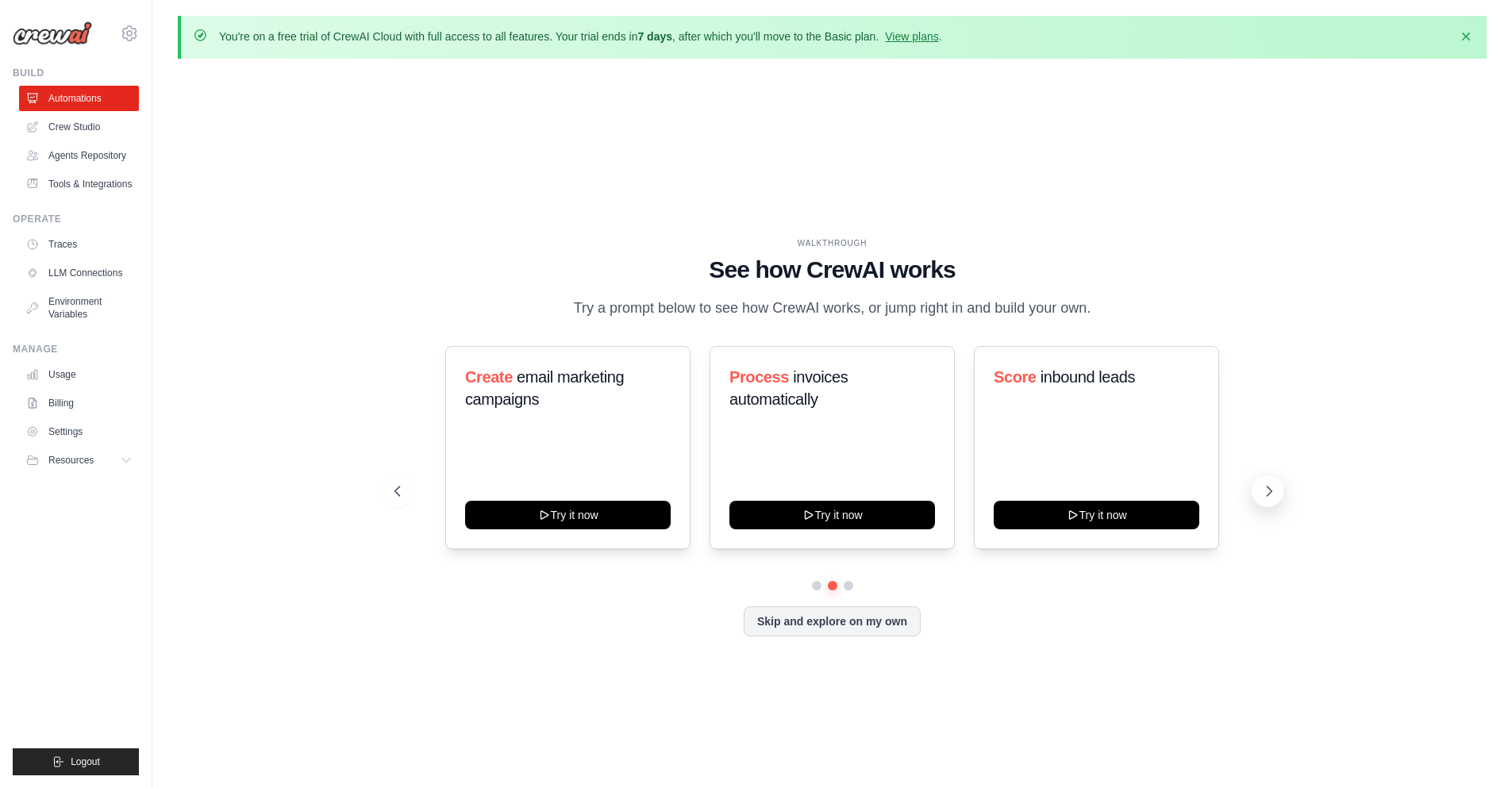
click at [1271, 493] on icon at bounding box center [1269, 491] width 16 height 16
click at [1266, 496] on icon at bounding box center [1269, 491] width 16 height 16
